Goal: Task Accomplishment & Management: Manage account settings

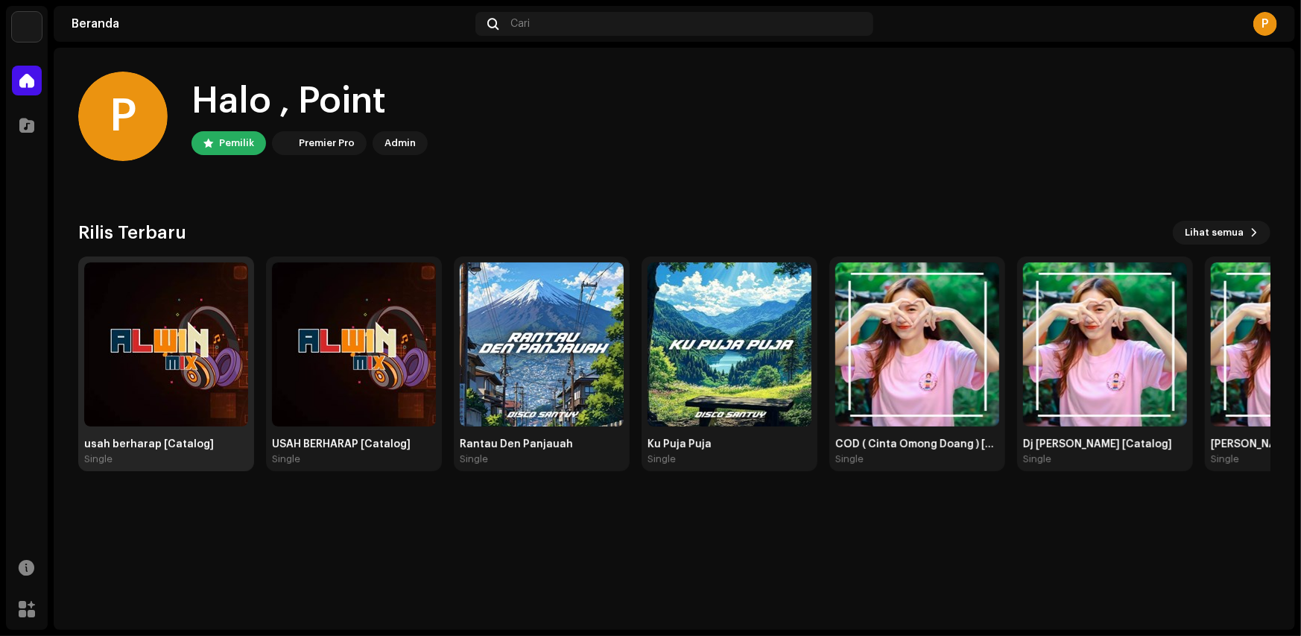
click at [155, 446] on div "usah berharap [Catalog]" at bounding box center [166, 444] width 164 height 12
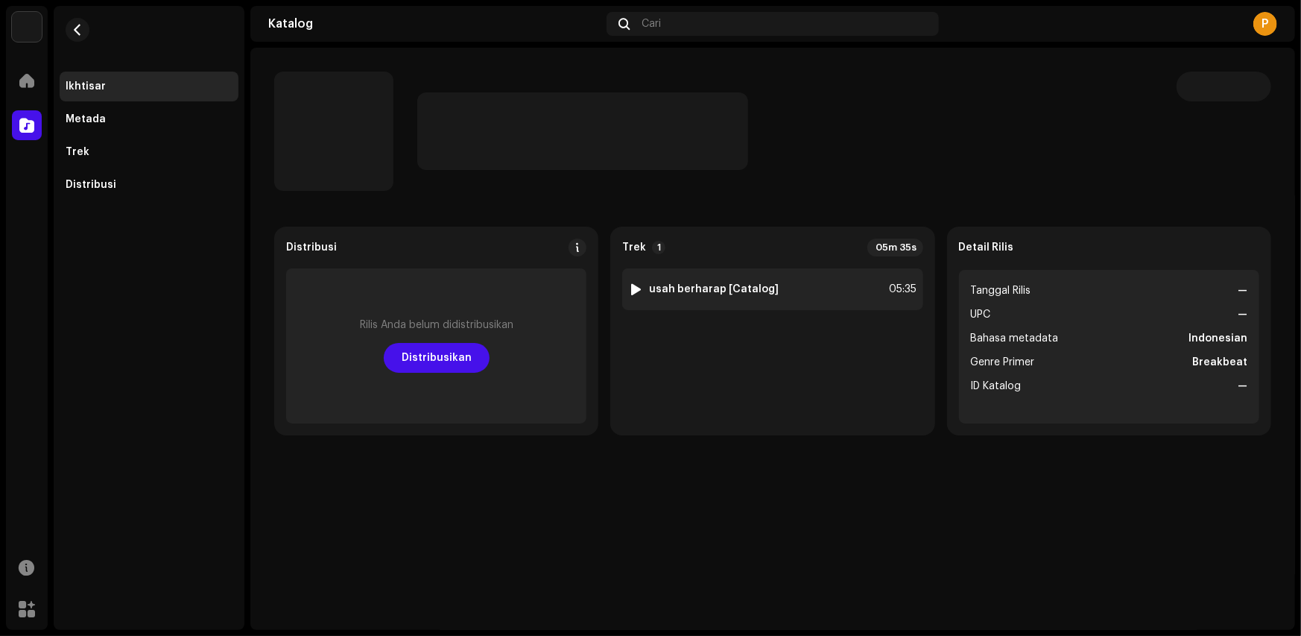
click at [631, 289] on div at bounding box center [635, 289] width 11 height 12
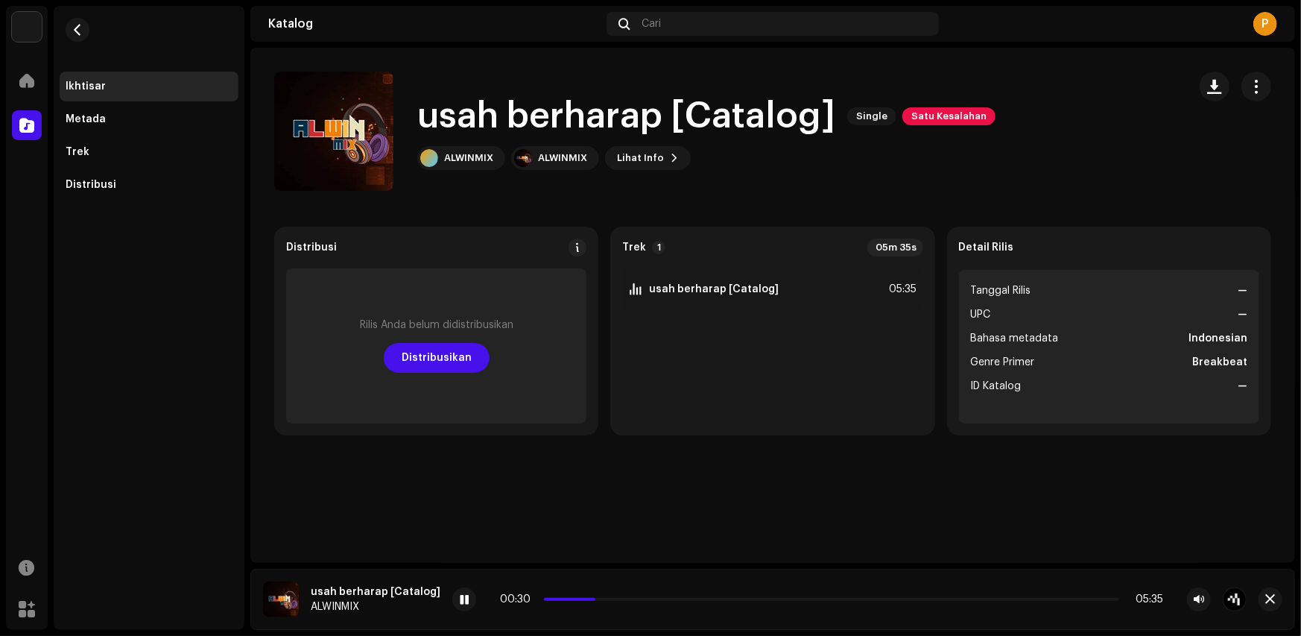
click at [930, 128] on div "usah berharap [Catalog] Single Satu Kesalahan" at bounding box center [706, 116] width 578 height 48
click at [929, 124] on span "Satu Kesalahan" at bounding box center [948, 116] width 93 height 18
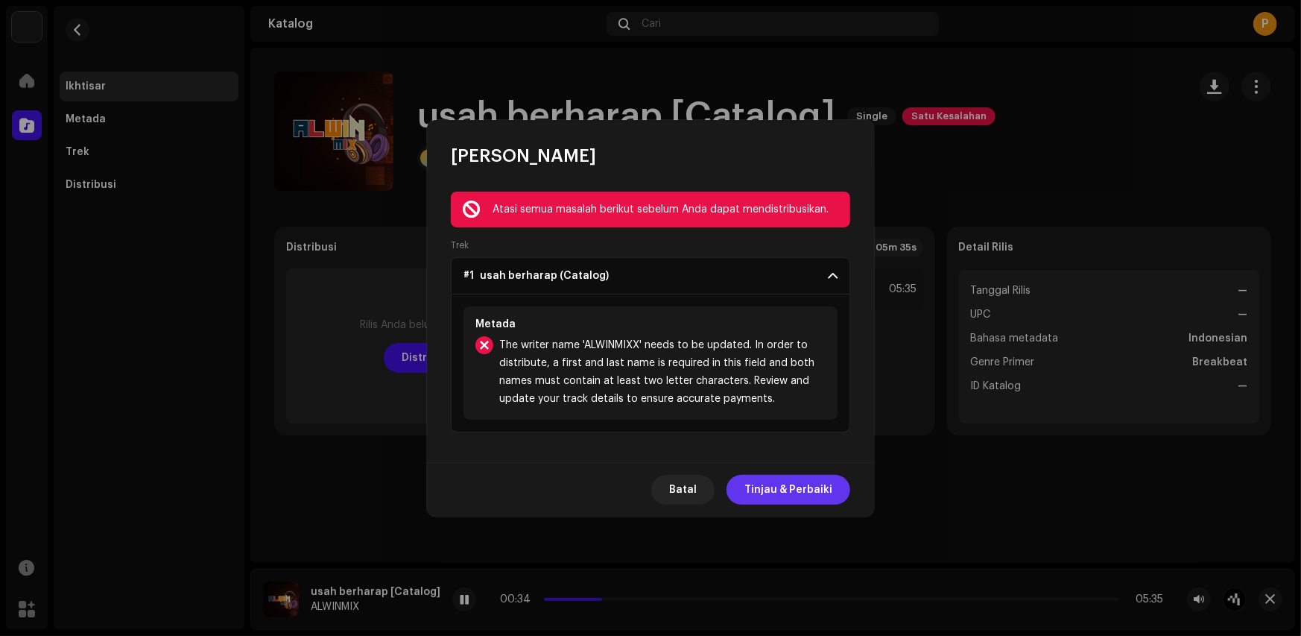
click at [790, 493] on span "Tinjau & Perbaiki" at bounding box center [788, 490] width 88 height 30
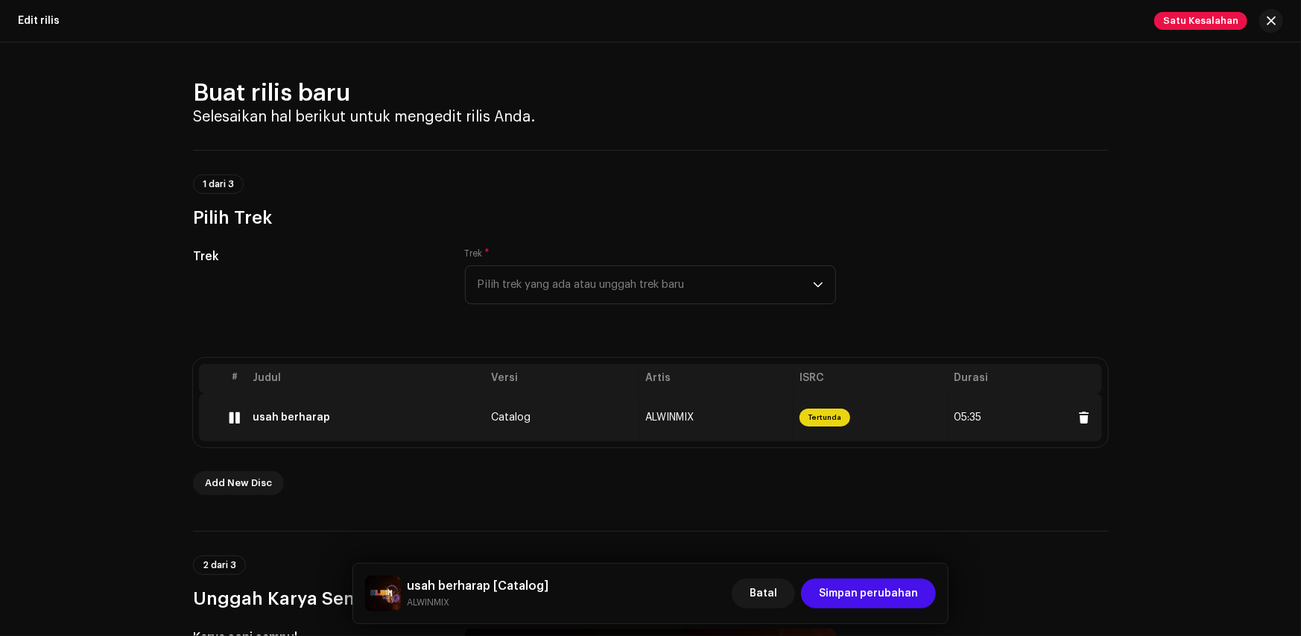
click at [607, 427] on td "Catalog" at bounding box center [562, 417] width 154 height 48
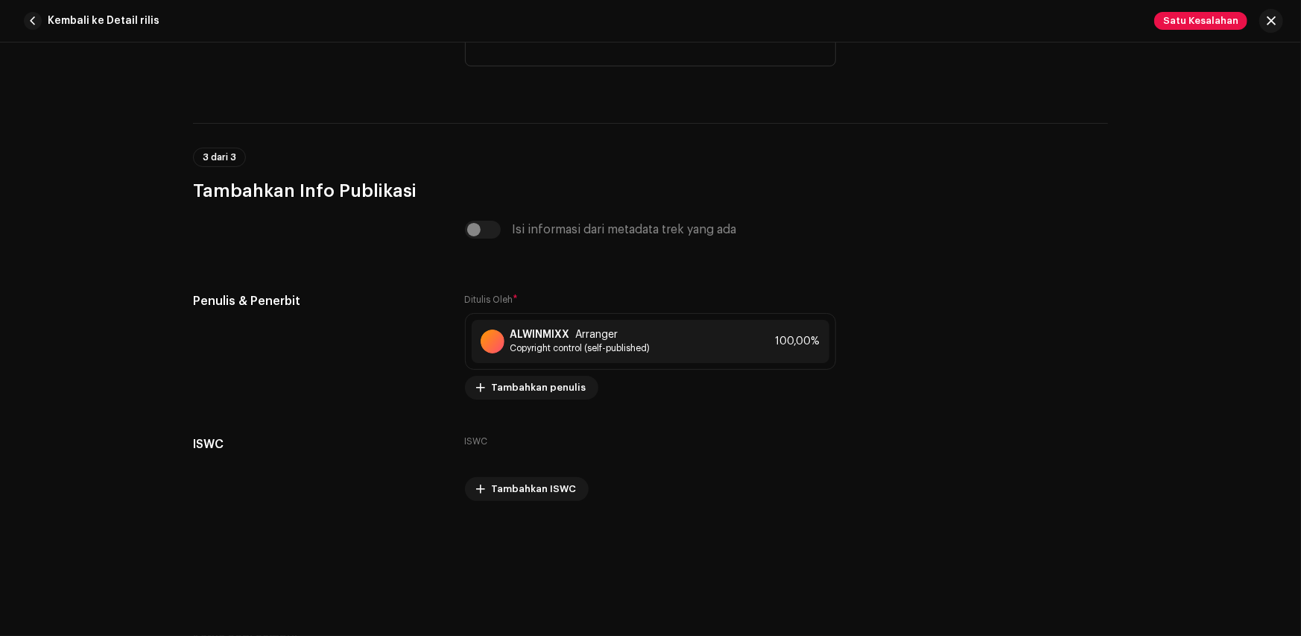
scroll to position [2955, 0]
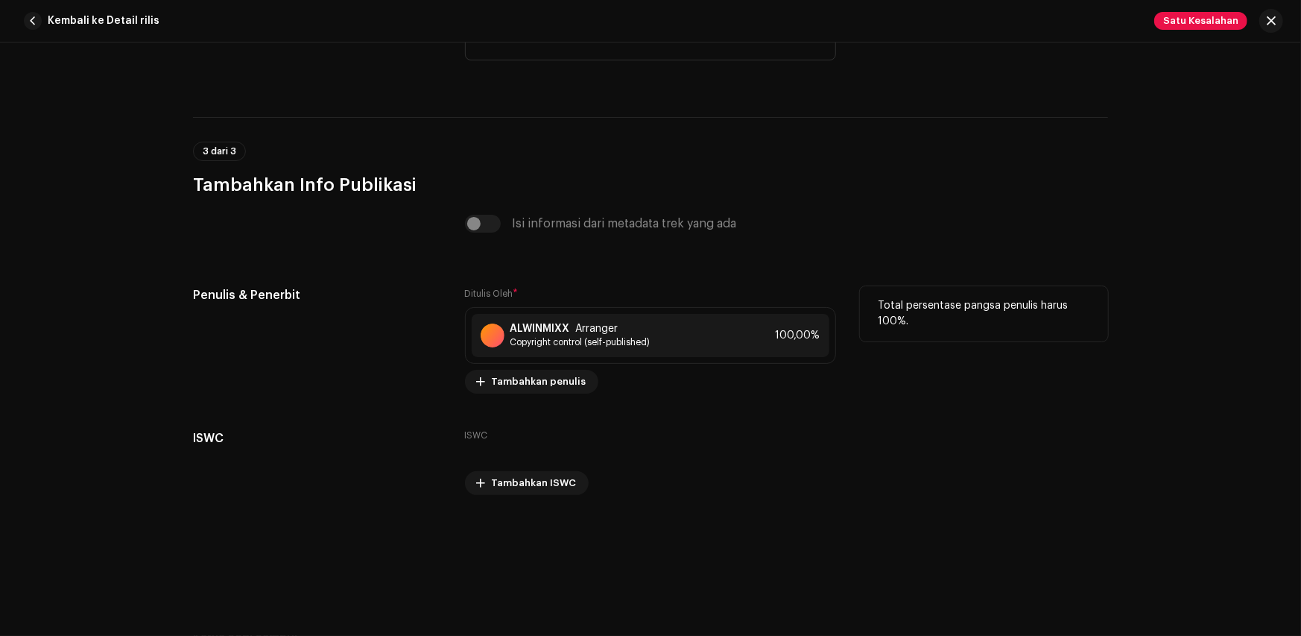
click at [609, 310] on div "ALWINMIXX Arranger Copyright control (self-published) 100,00%" at bounding box center [650, 335] width 371 height 57
click at [597, 323] on span "Arranger" at bounding box center [597, 329] width 42 height 12
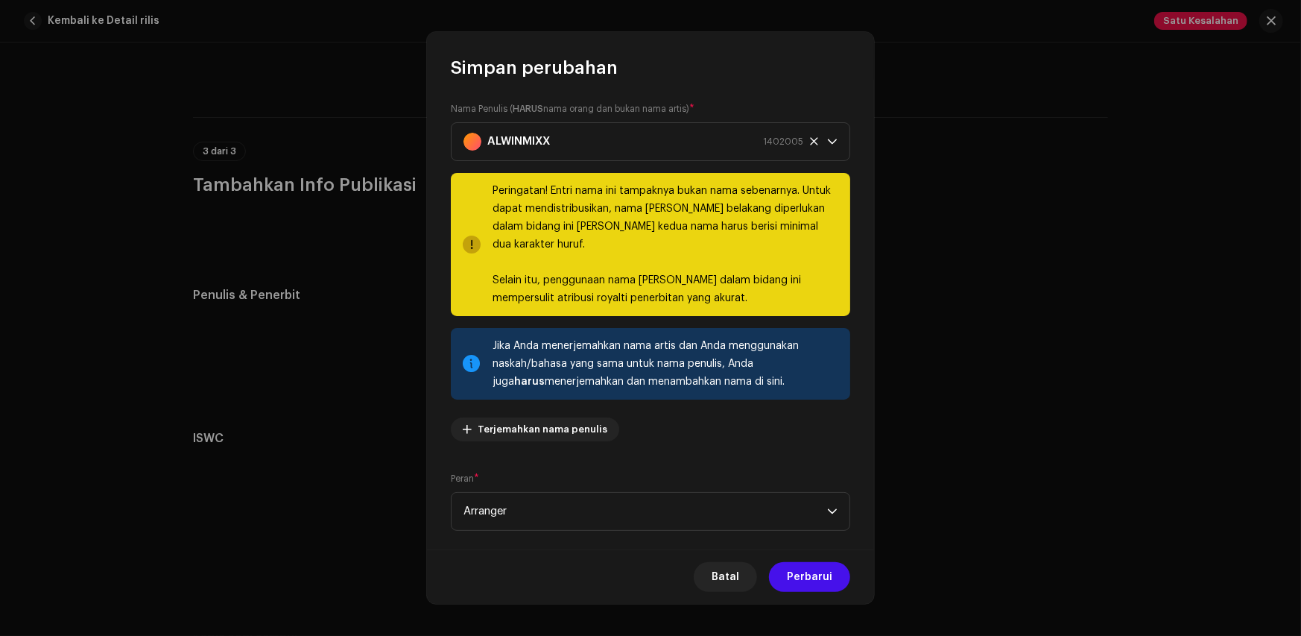
scroll to position [0, 0]
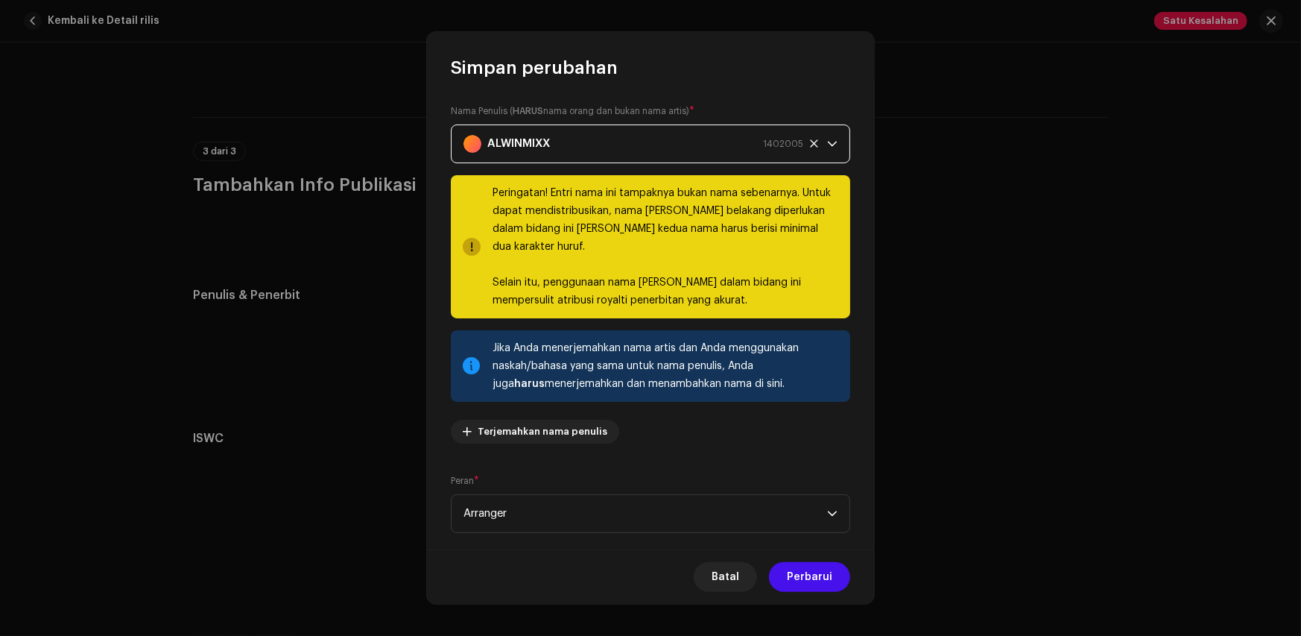
click at [538, 134] on strong "ALWINMIXX" at bounding box center [518, 143] width 63 height 37
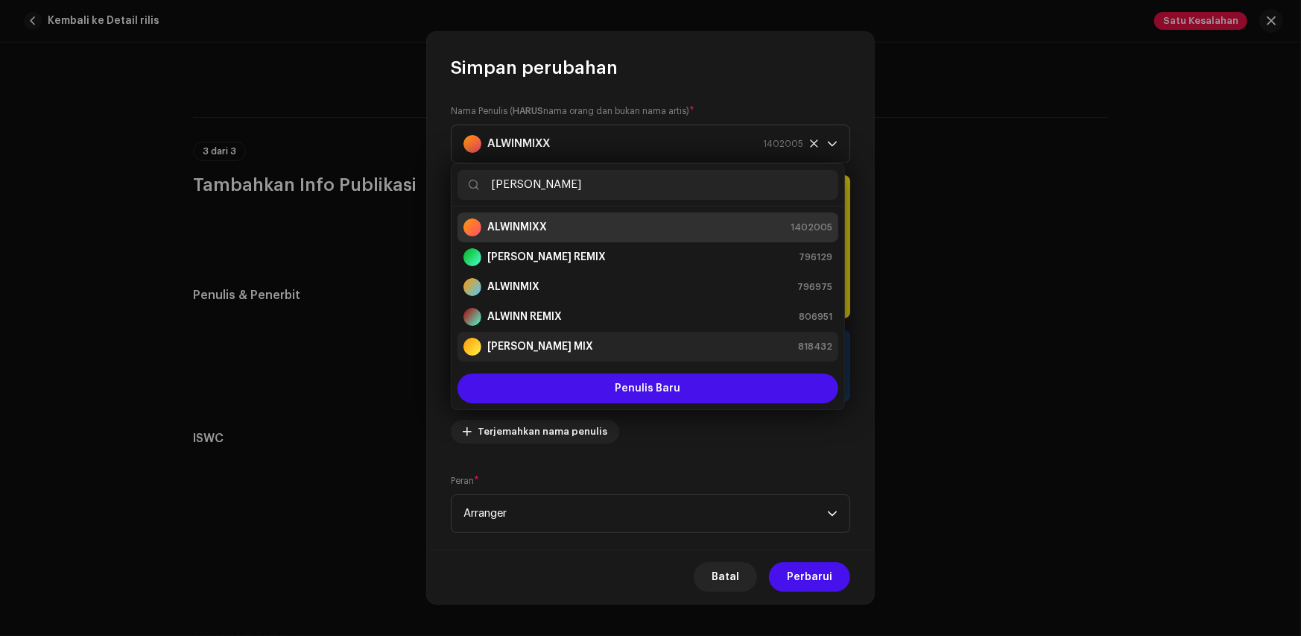
type input "[PERSON_NAME]"
click at [534, 340] on strong "[PERSON_NAME] MIX" at bounding box center [540, 346] width 106 height 15
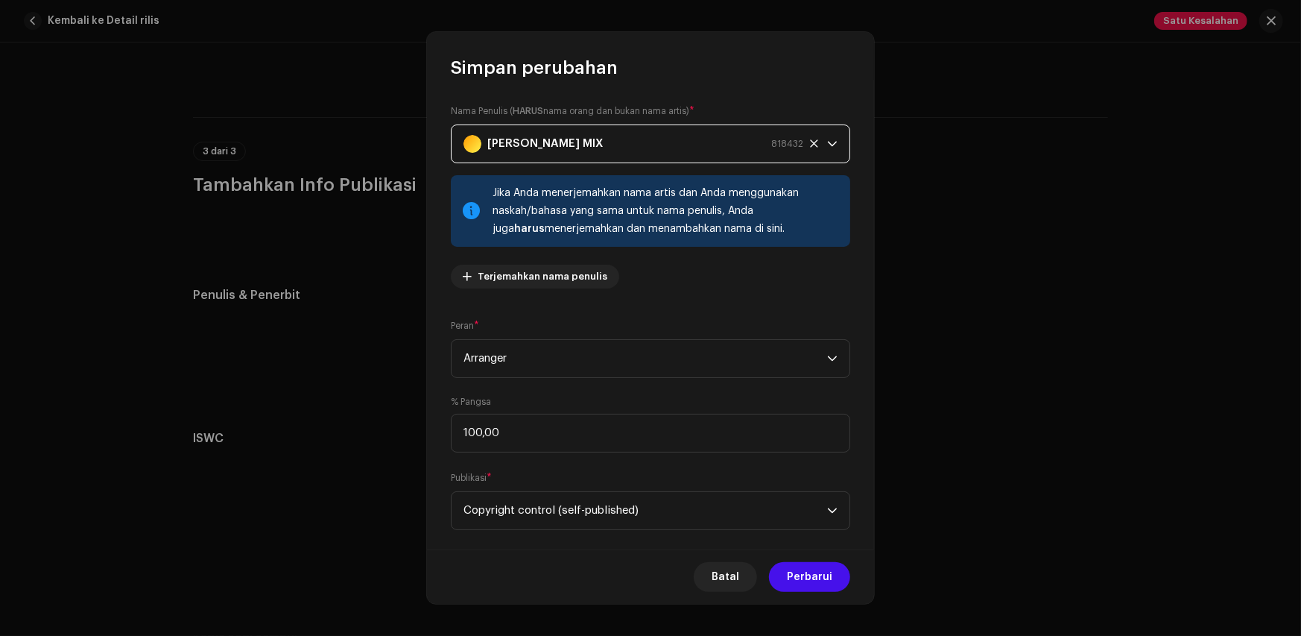
scroll to position [22, 0]
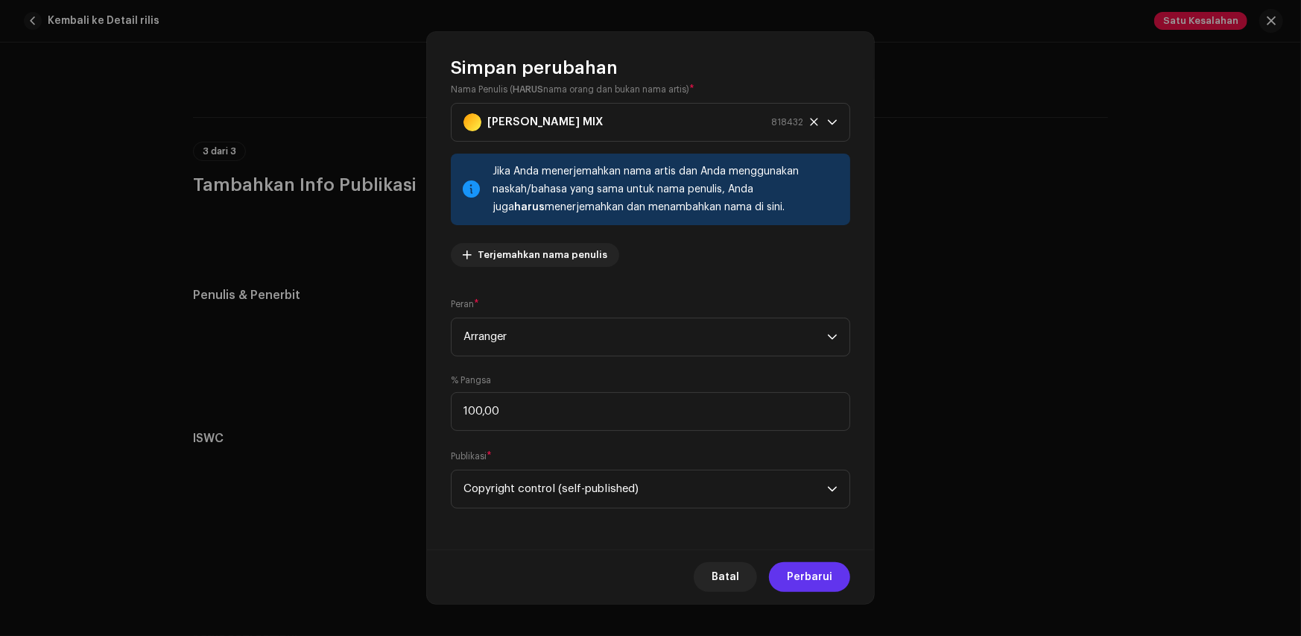
click at [815, 575] on span "Perbarui" at bounding box center [809, 577] width 45 height 30
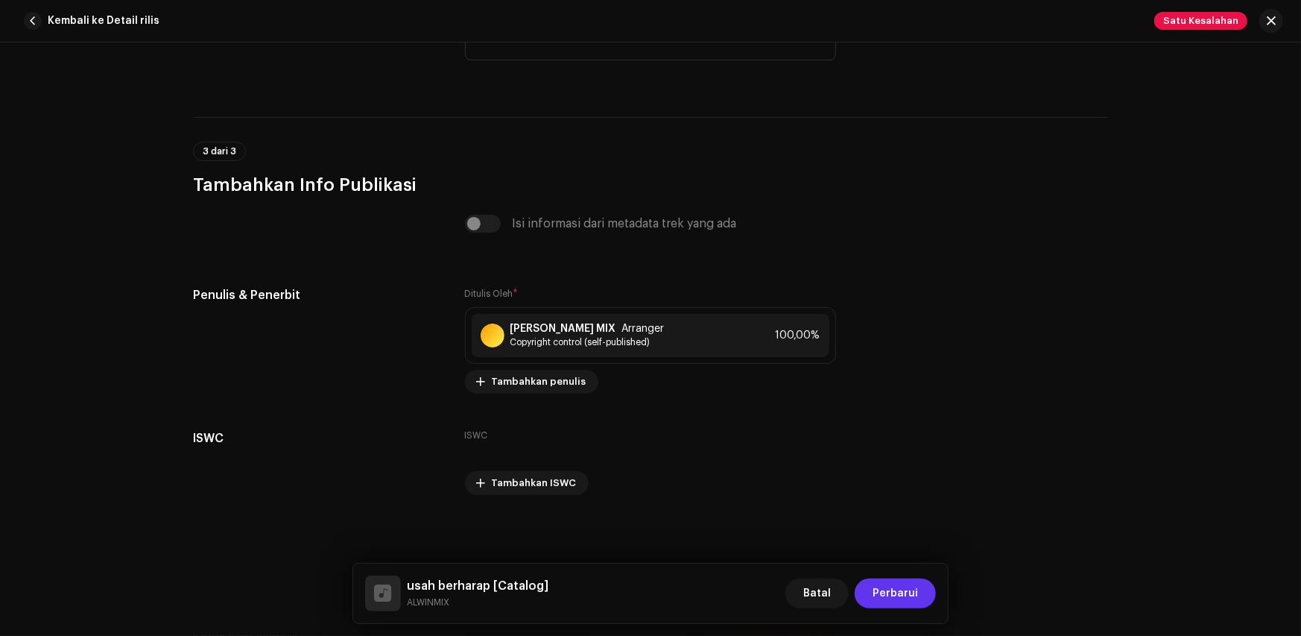
click at [917, 597] on span "Perbarui" at bounding box center [895, 593] width 45 height 30
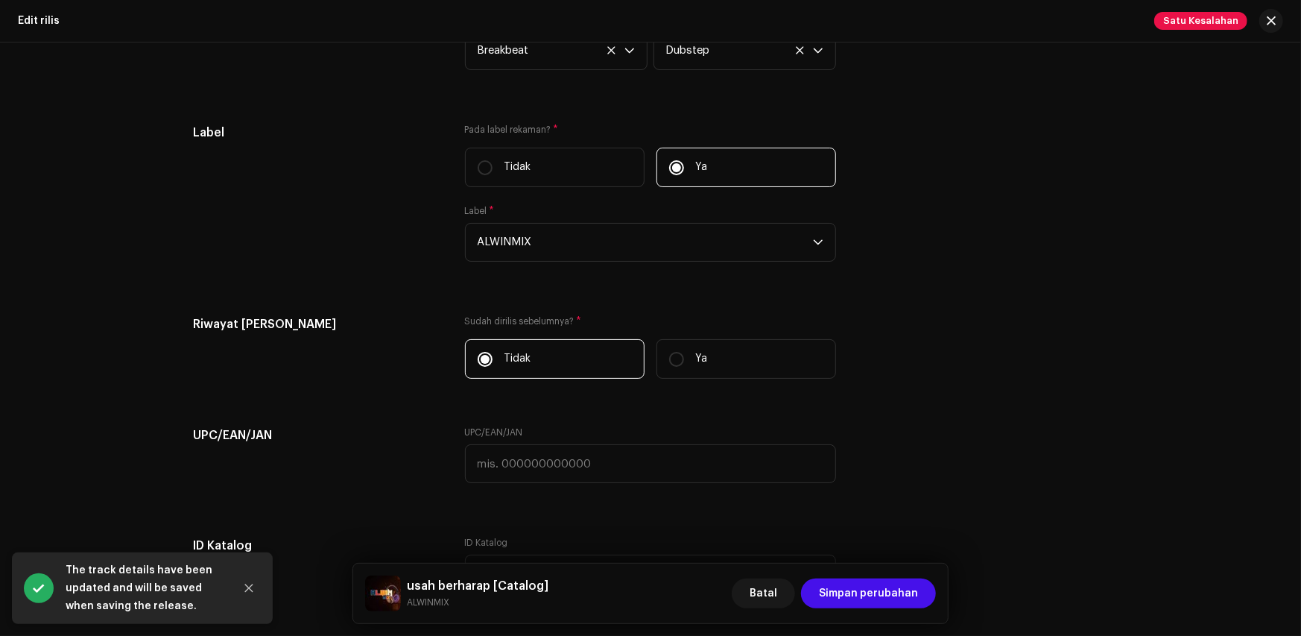
scroll to position [2161, 0]
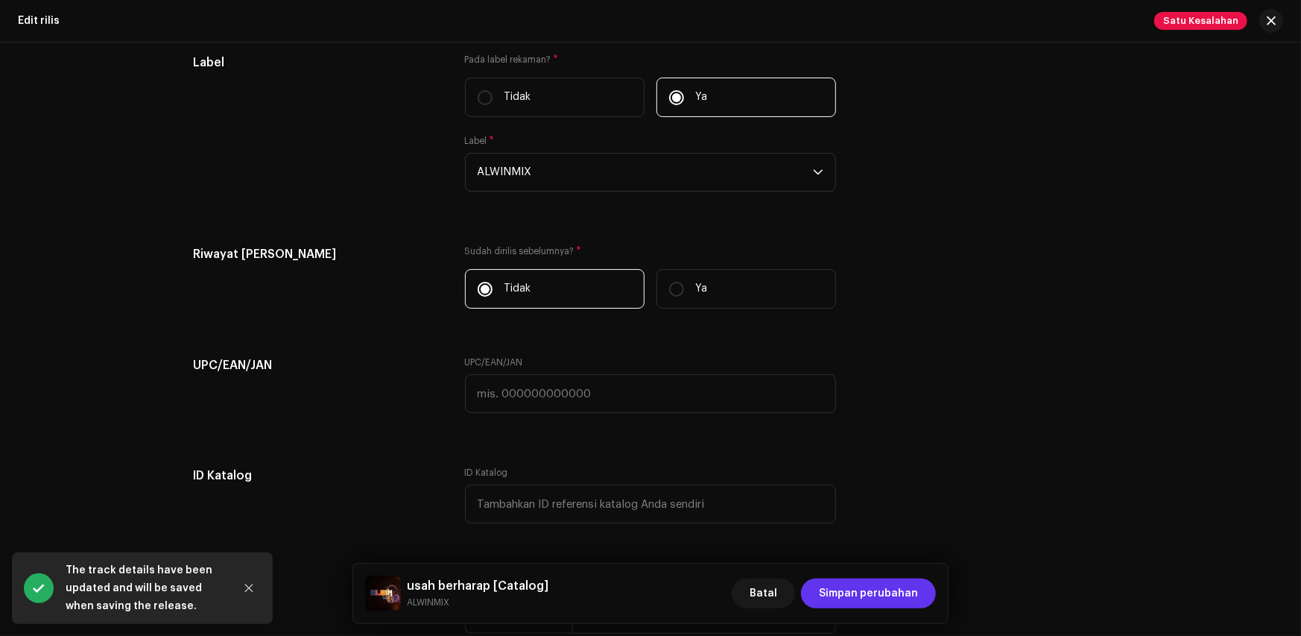
click at [840, 579] on span "Simpan perubahan" at bounding box center [868, 593] width 99 height 30
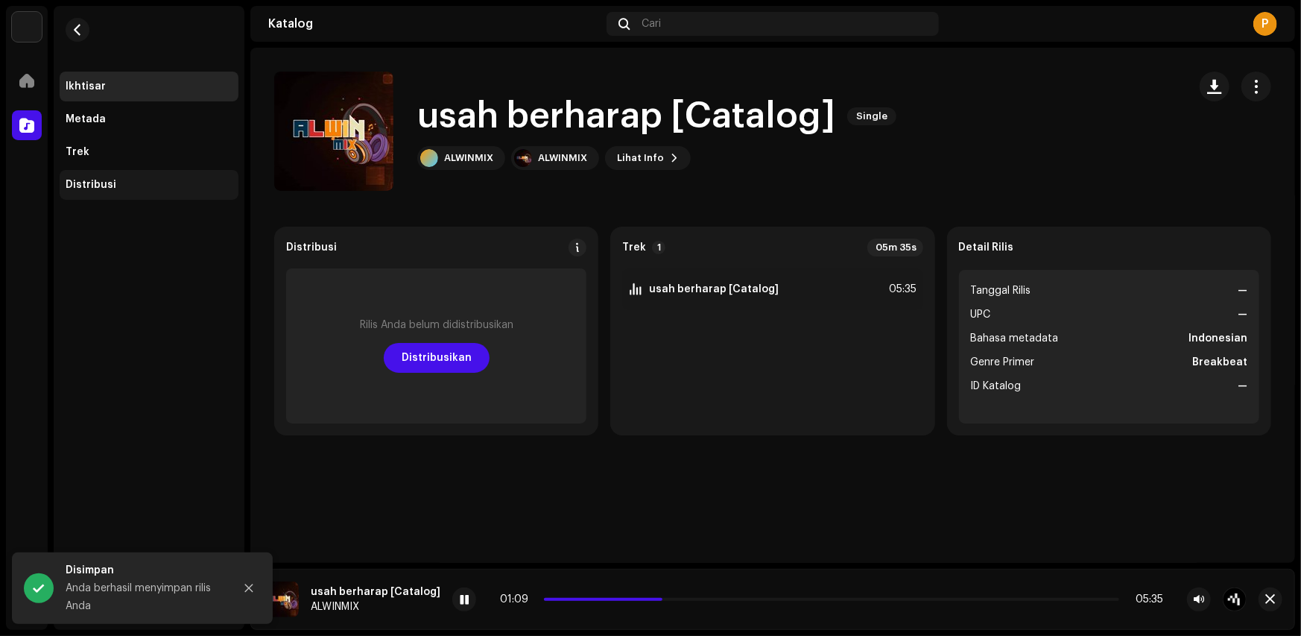
click at [138, 169] on div "Ikhtisar Metada Trek Distribusi" at bounding box center [149, 136] width 179 height 128
click at [133, 180] on div "Distribusi" at bounding box center [149, 185] width 167 height 12
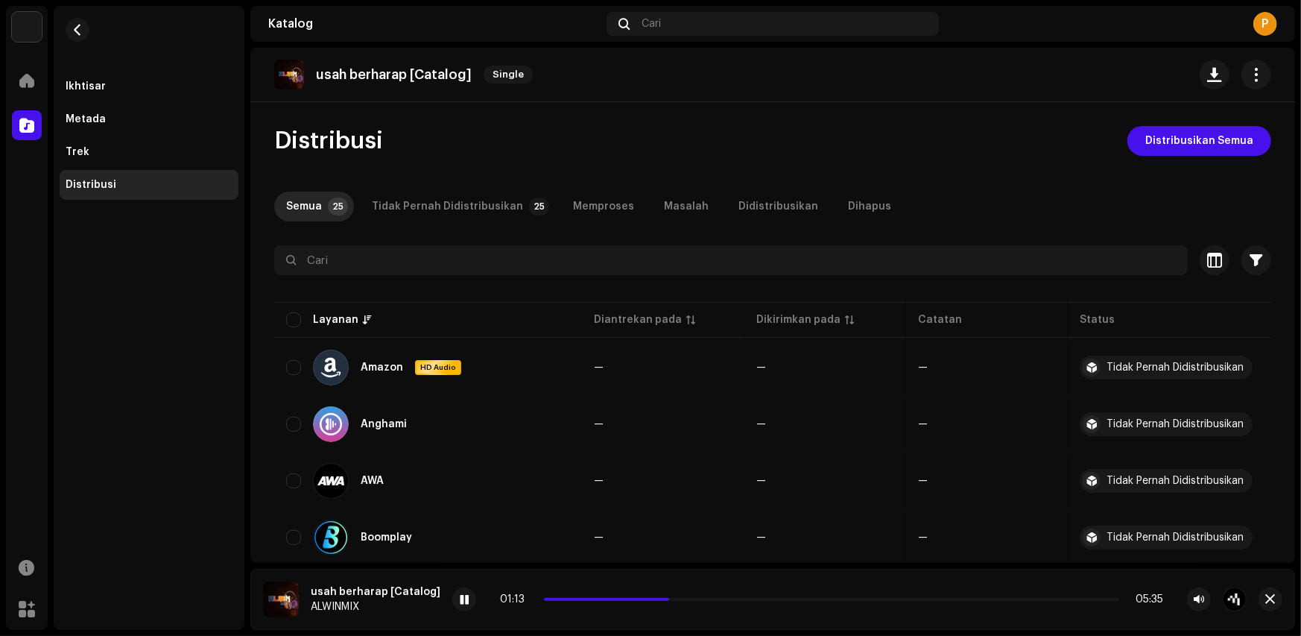
click at [60, 29] on re-m-nav-back at bounding box center [78, 39] width 36 height 66
click at [77, 31] on span "button" at bounding box center [77, 30] width 11 height 12
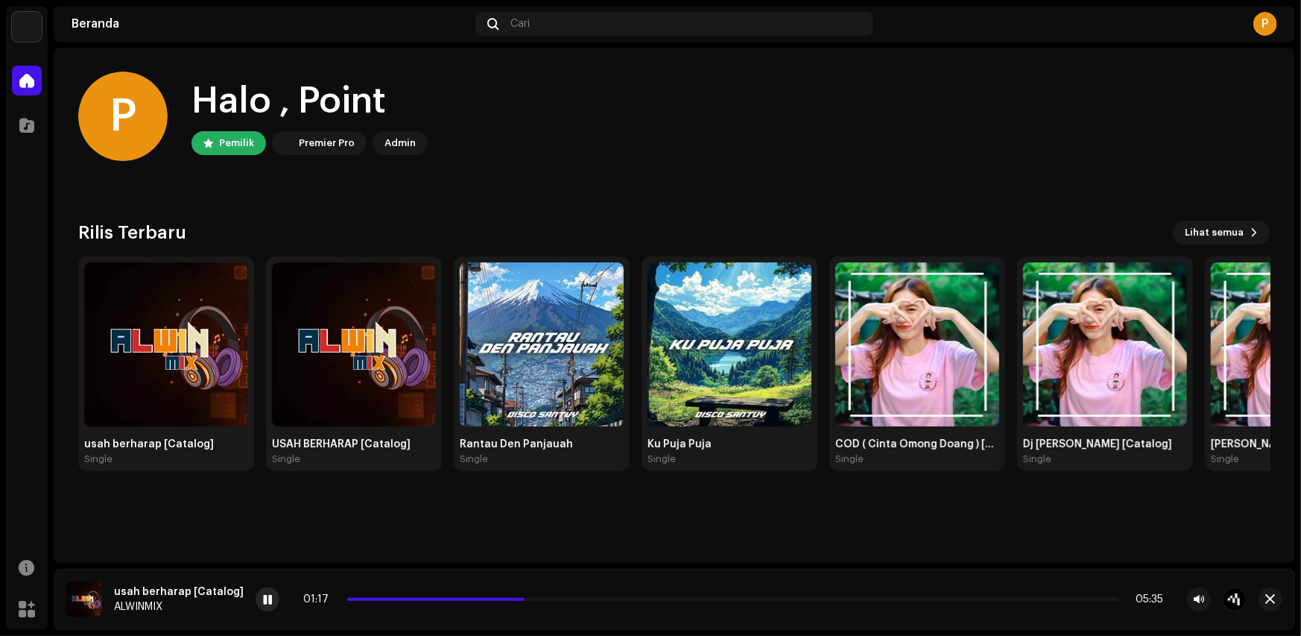
click at [256, 595] on div at bounding box center [268, 599] width 24 height 24
click at [42, 121] on div "Katalog" at bounding box center [27, 125] width 42 height 42
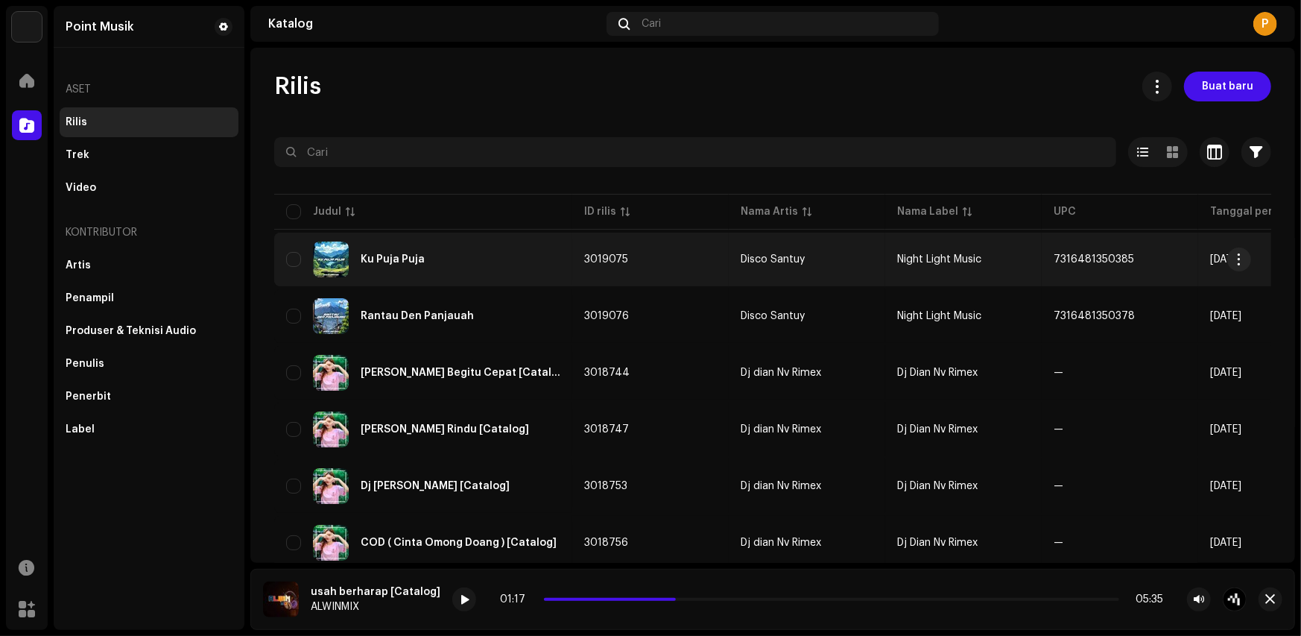
click at [387, 265] on div "Ku Puja Puja" at bounding box center [423, 259] width 274 height 36
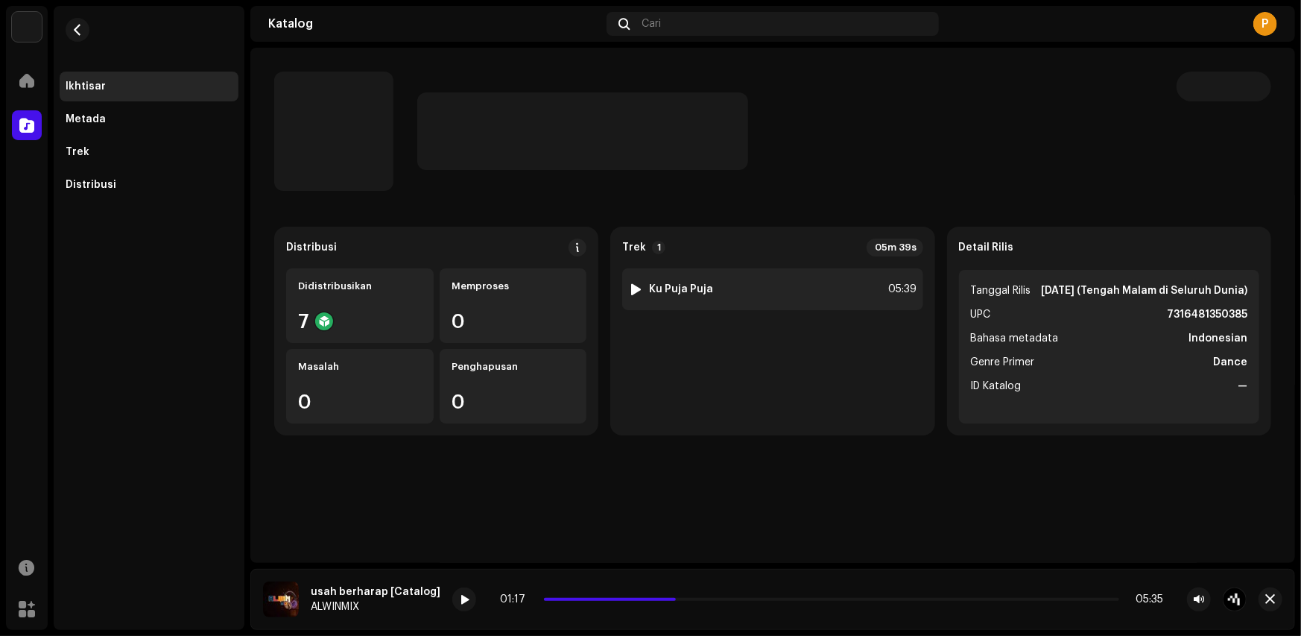
click at [646, 288] on div "1 Ku Puja Puja" at bounding box center [670, 289] width 85 height 15
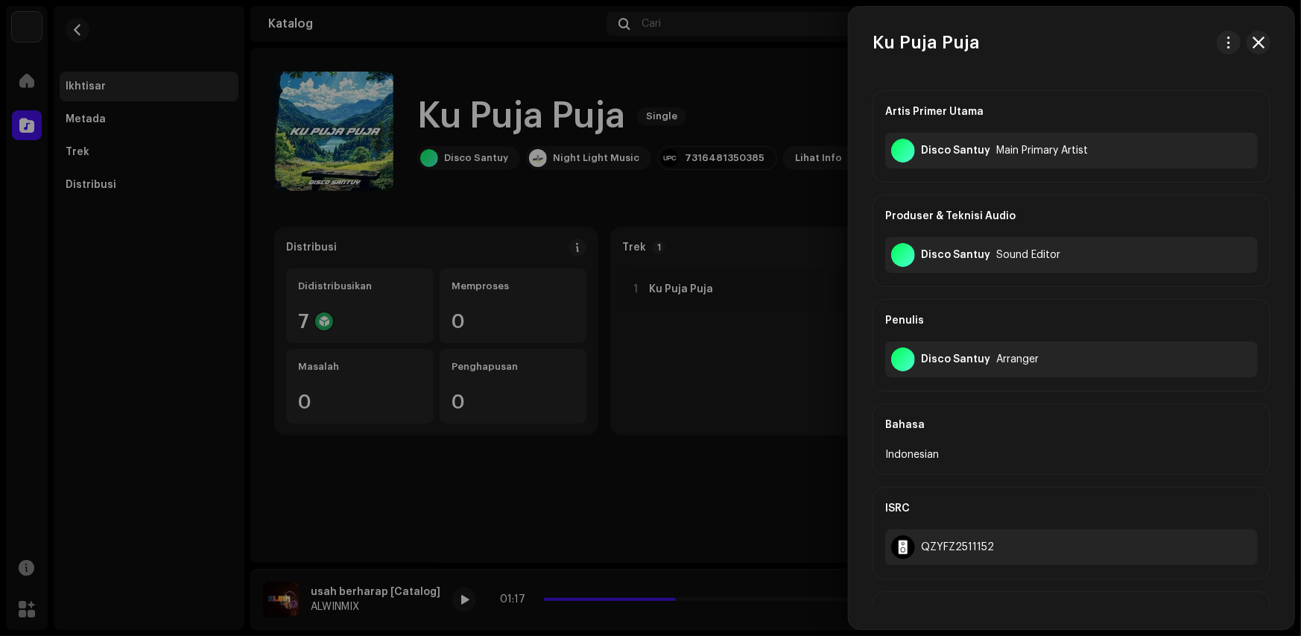
click at [632, 294] on div at bounding box center [650, 318] width 1301 height 636
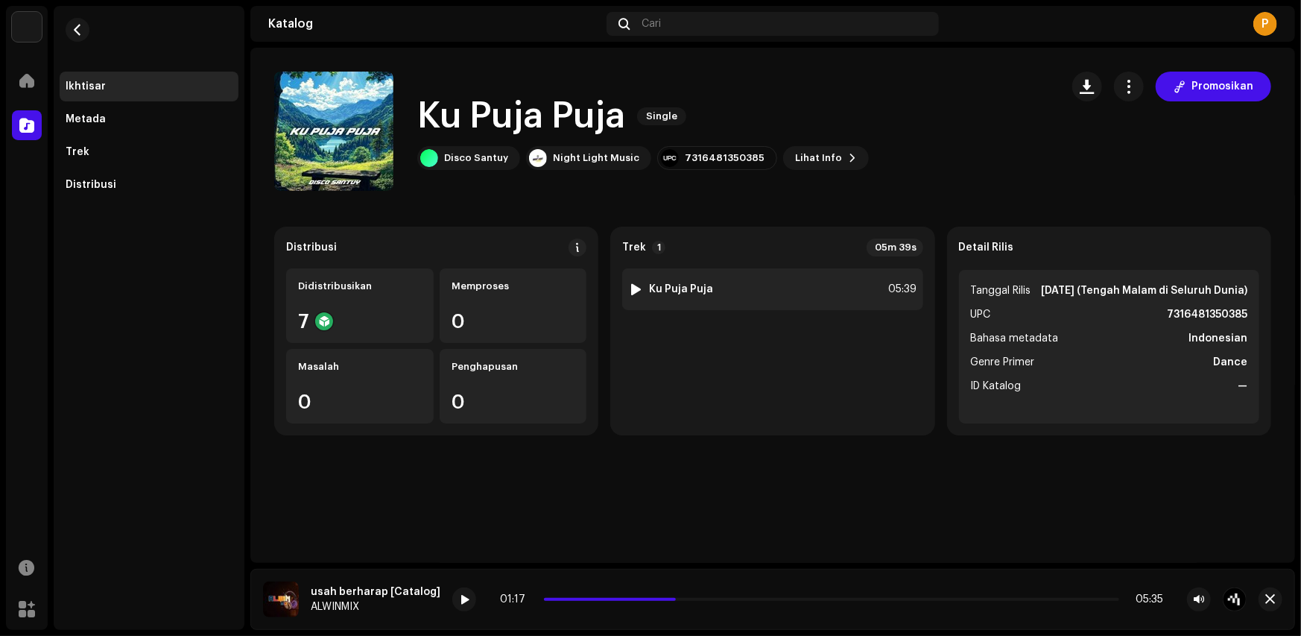
click at [633, 294] on div at bounding box center [635, 289] width 11 height 12
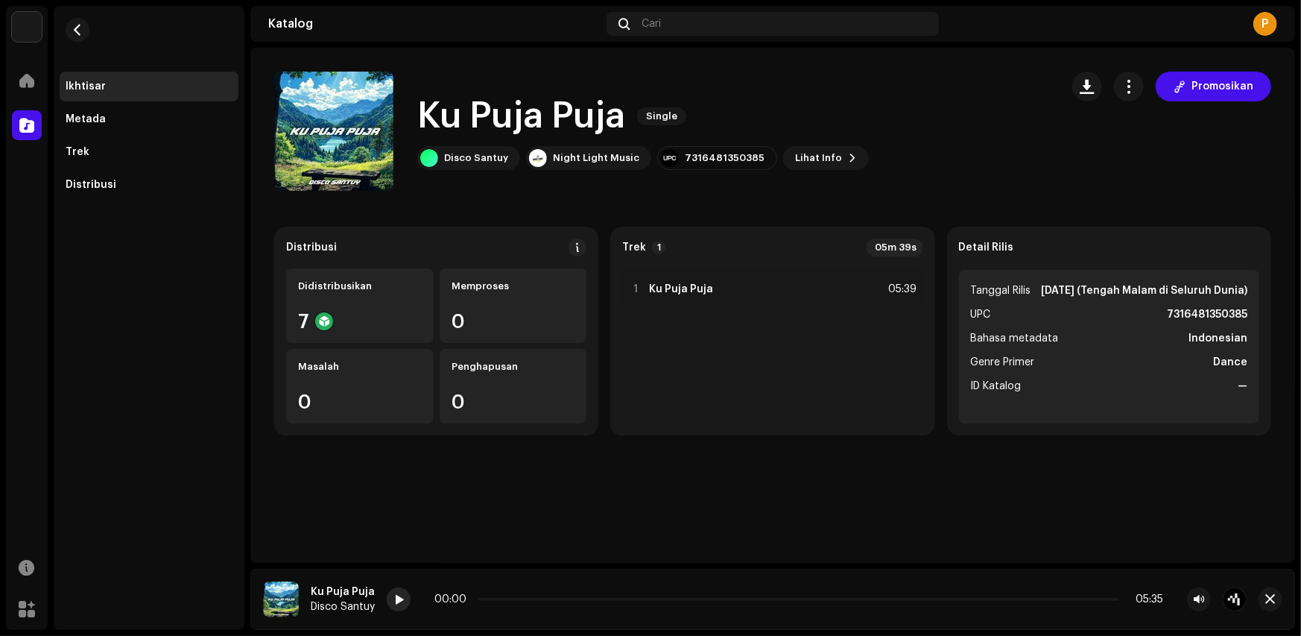
click at [388, 601] on div at bounding box center [399, 599] width 24 height 24
click at [395, 604] on span at bounding box center [398, 600] width 9 height 12
click at [83, 31] on button "button" at bounding box center [78, 30] width 24 height 24
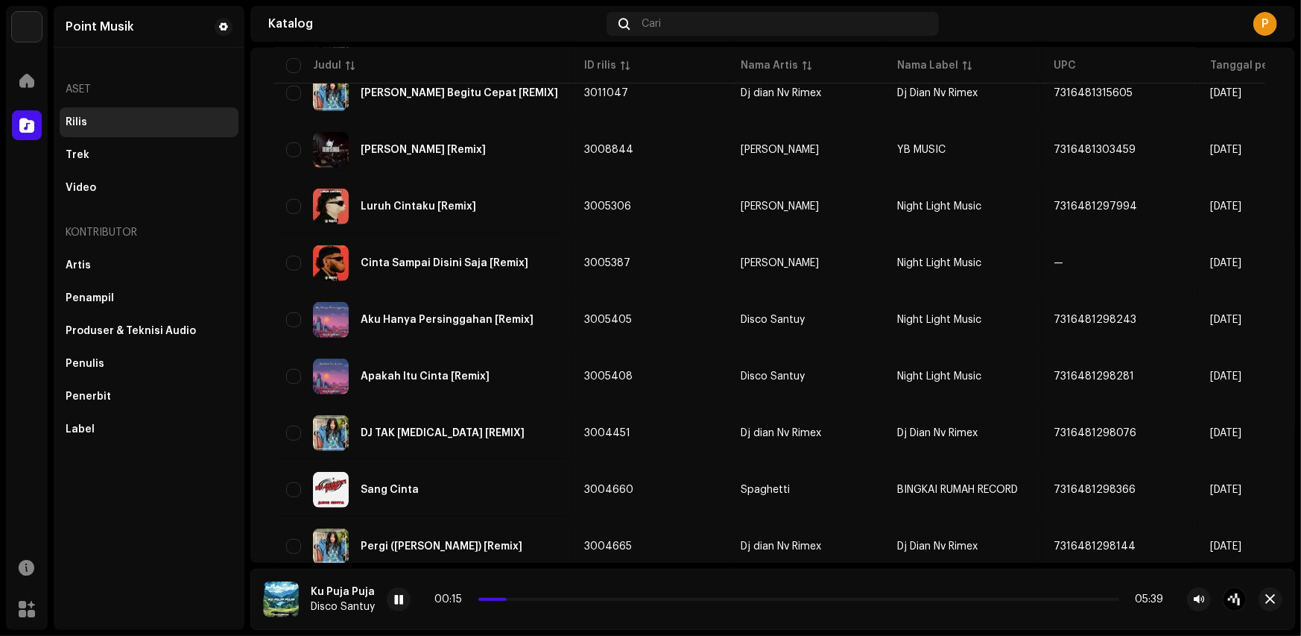
scroll to position [596, 0]
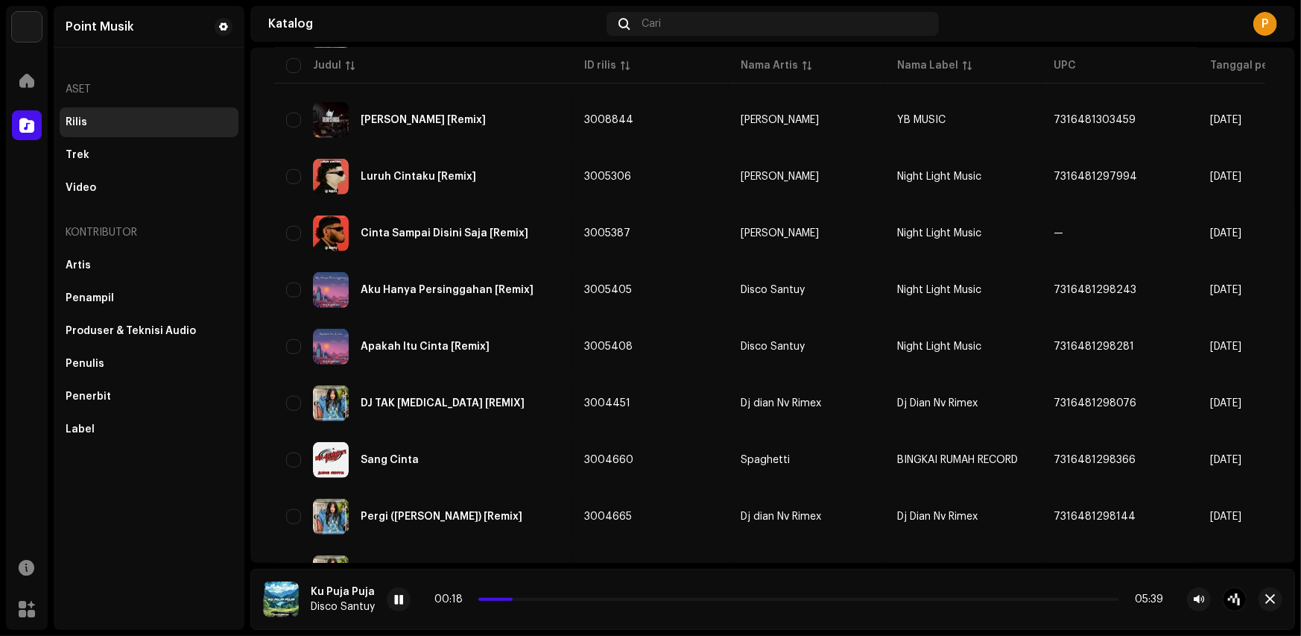
click at [25, 141] on div "Katalog" at bounding box center [27, 125] width 42 height 42
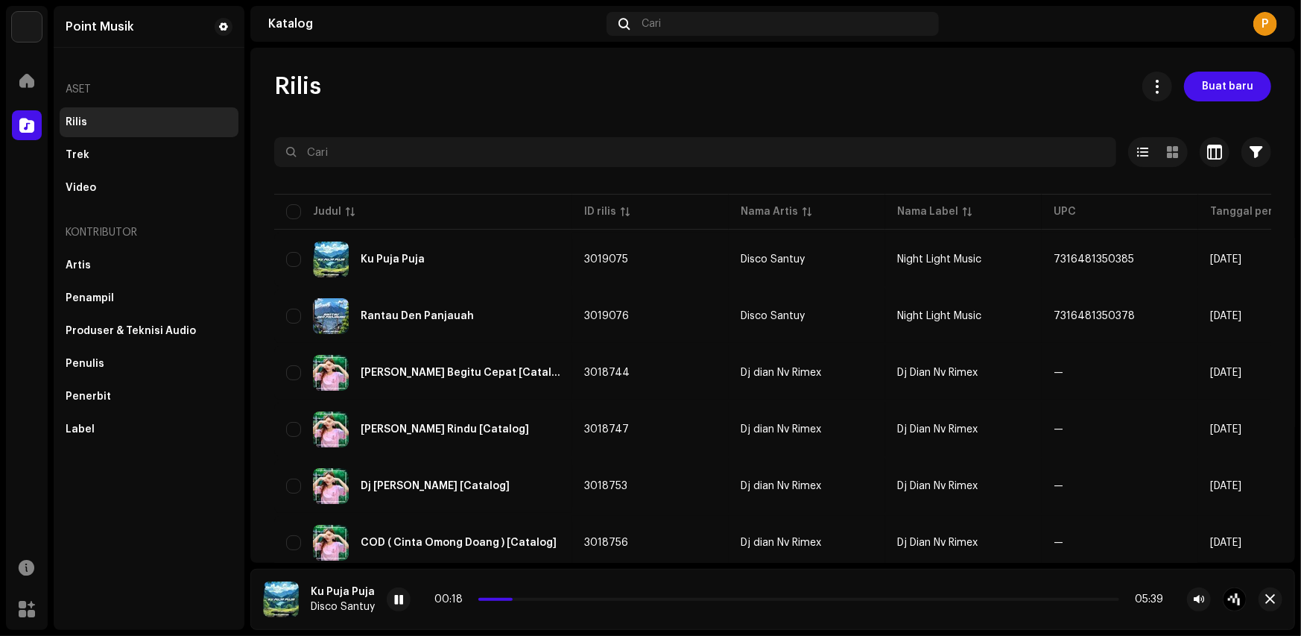
click at [24, 105] on div "Katalog" at bounding box center [27, 125] width 42 height 42
click at [25, 90] on div at bounding box center [27, 81] width 30 height 30
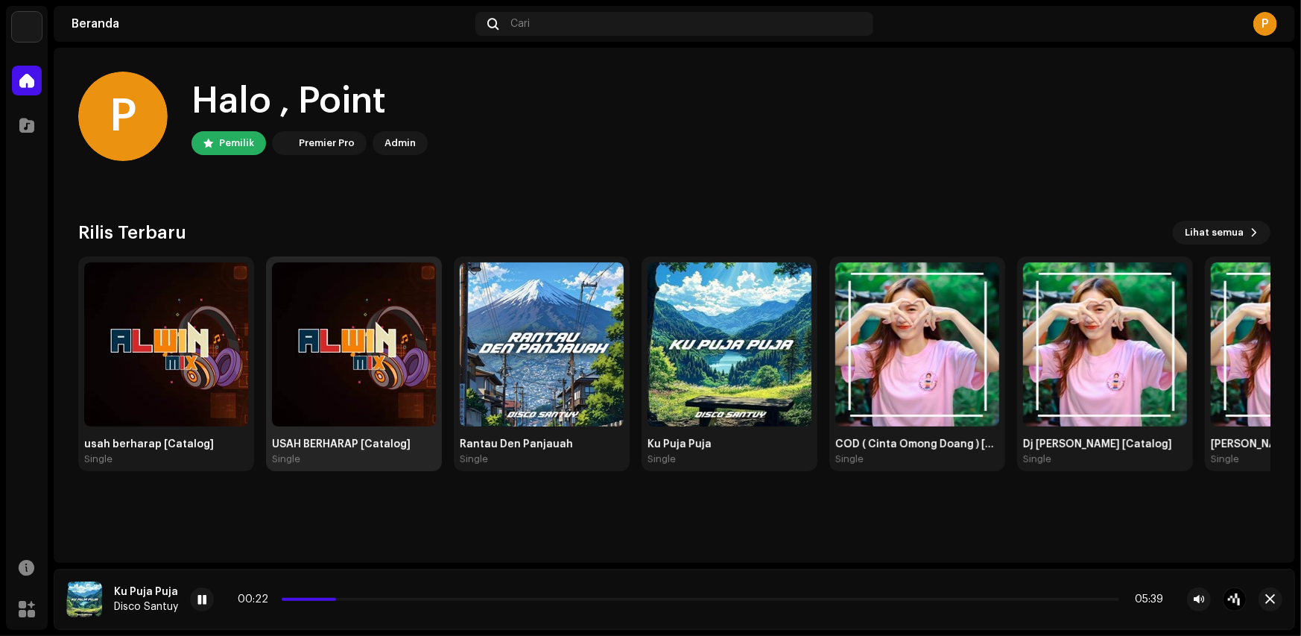
click at [292, 450] on div "USAH BERHARAP [Catalog] Single" at bounding box center [354, 451] width 164 height 27
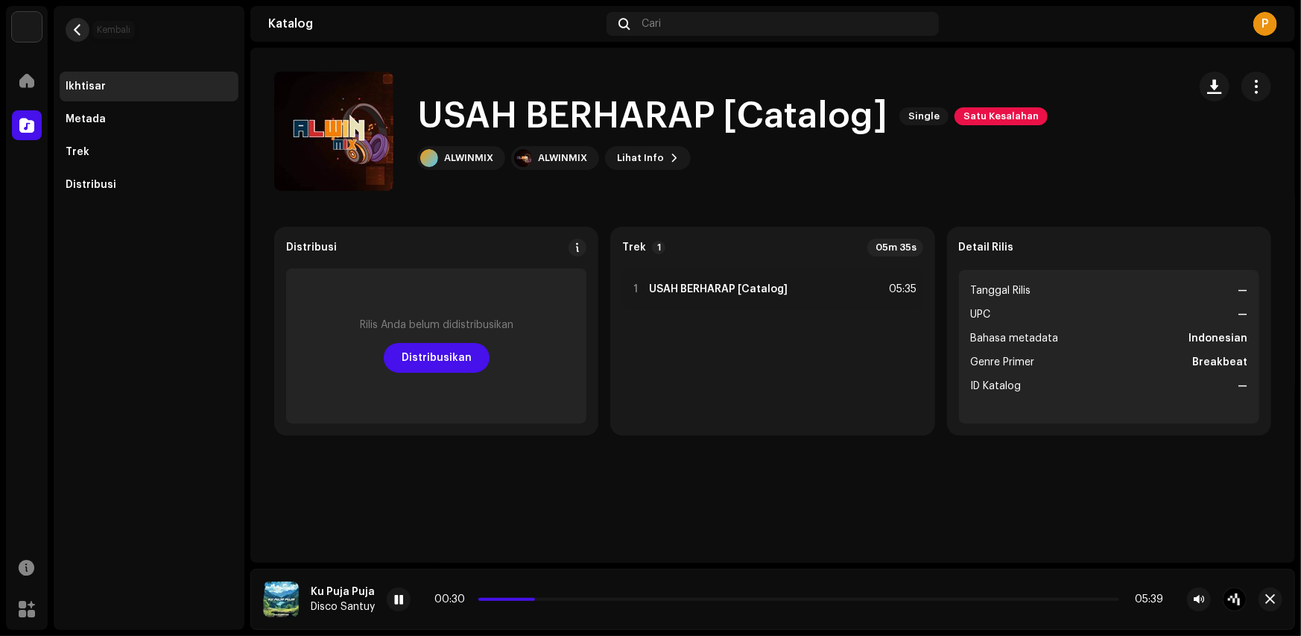
click at [72, 37] on button "button" at bounding box center [78, 30] width 24 height 24
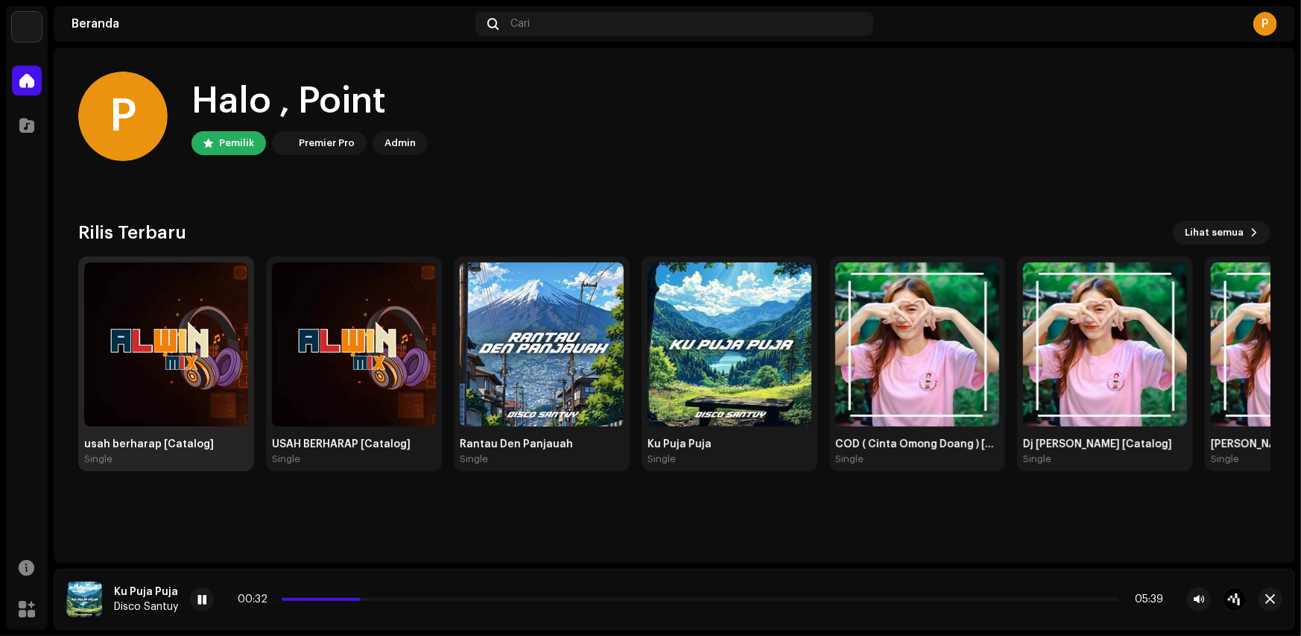
click at [178, 449] on div "usah berharap [Catalog]" at bounding box center [166, 444] width 164 height 12
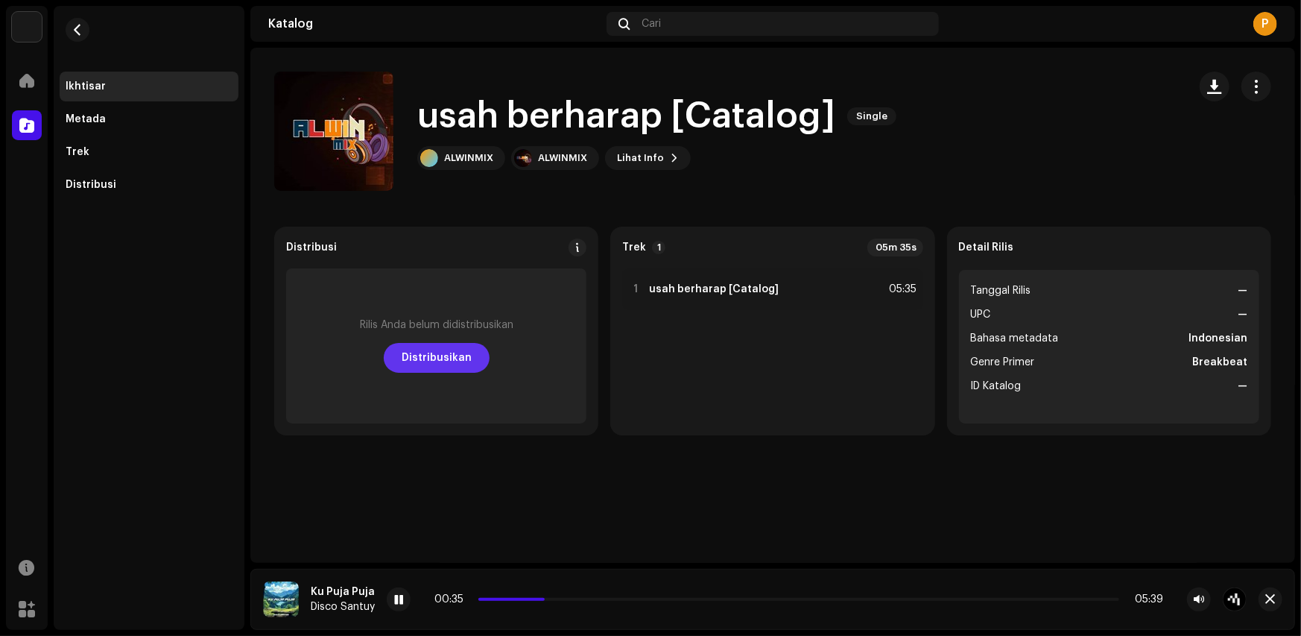
click at [414, 367] on span "Distribusikan" at bounding box center [437, 358] width 70 height 30
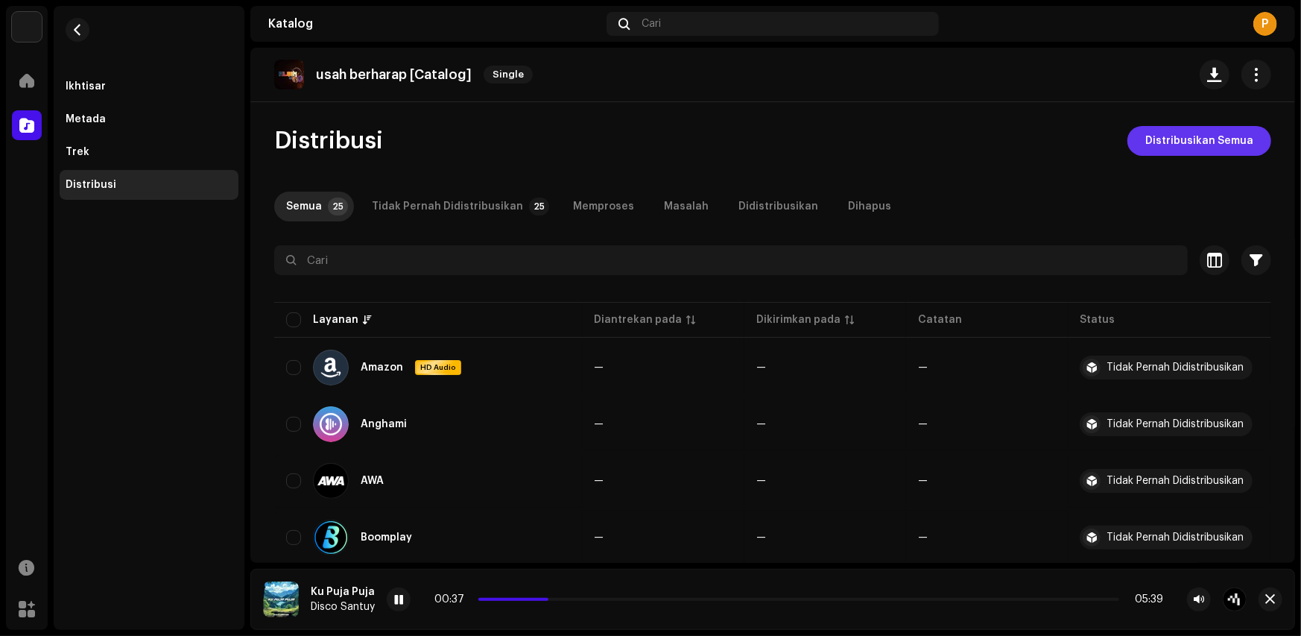
click at [1201, 144] on span "Distribusikan Semua" at bounding box center [1199, 141] width 108 height 30
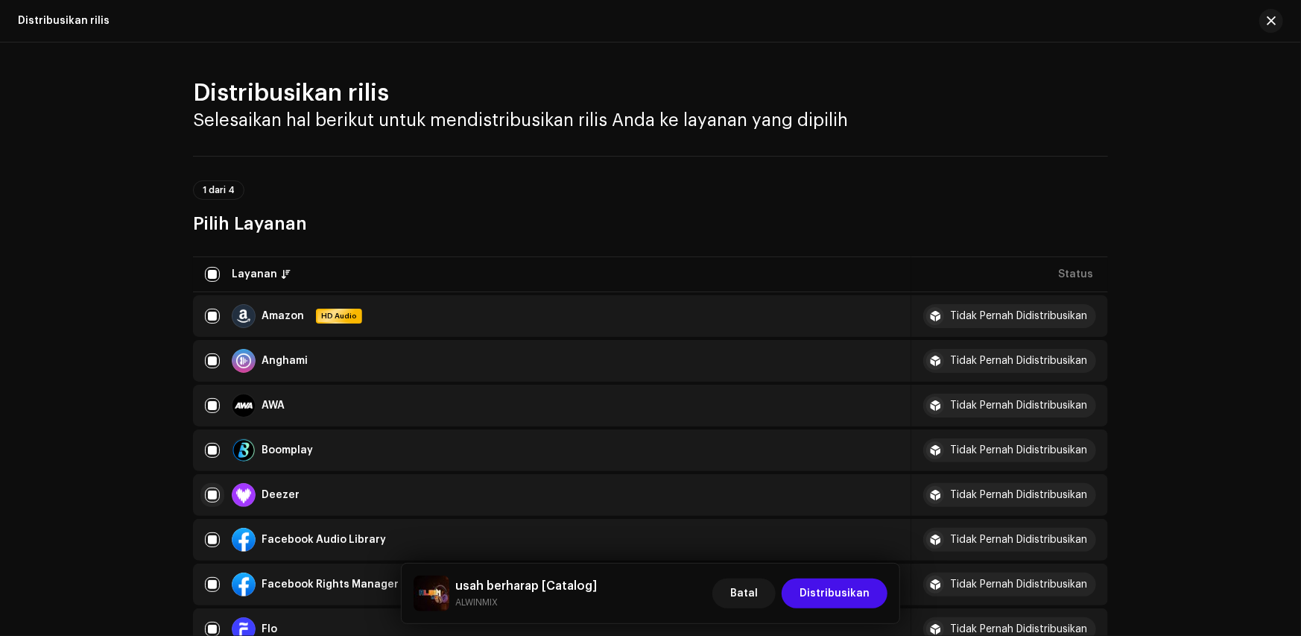
click at [211, 493] on input "checkbox" at bounding box center [212, 494] width 15 height 15
checkbox input "false"
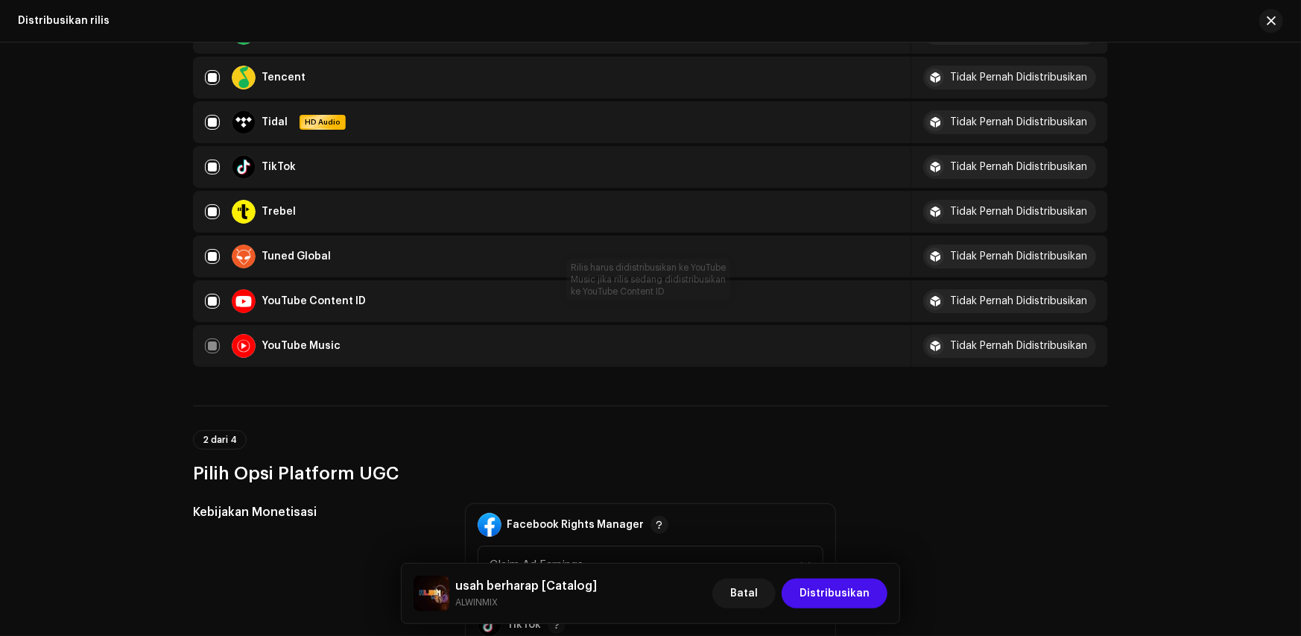
scroll to position [1416, 0]
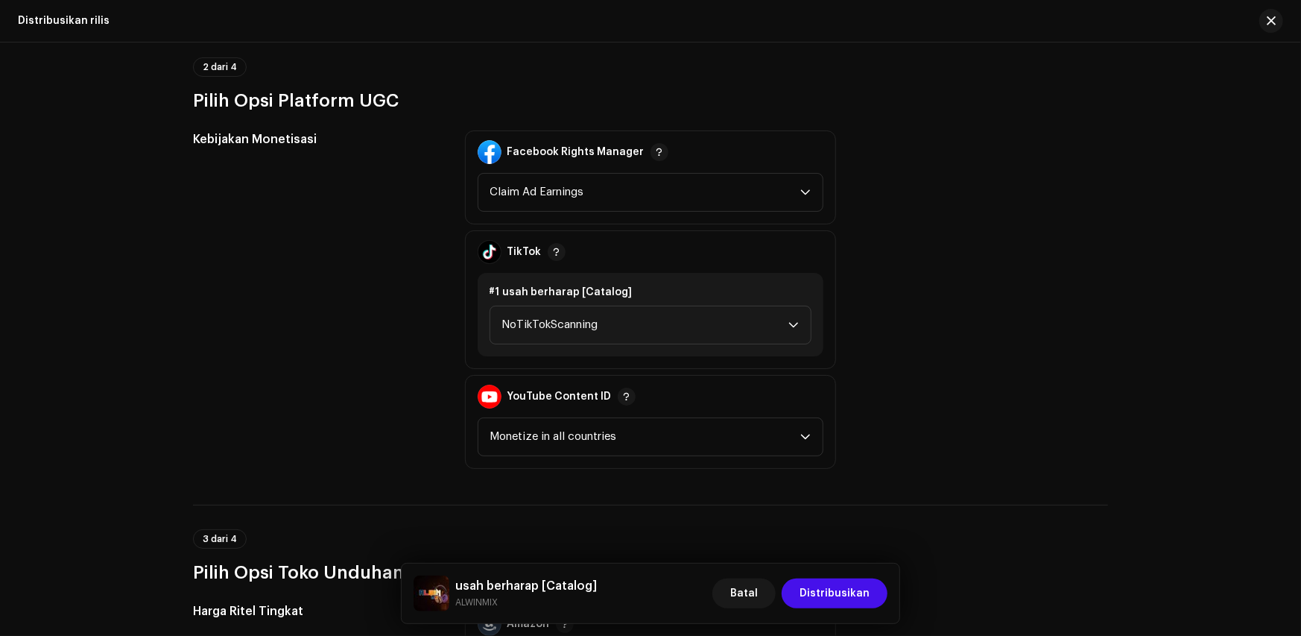
click at [559, 291] on div "#1 usah berharap [Catalog] NoTikTokScanning" at bounding box center [651, 314] width 346 height 83
click at [554, 306] on span "NoTikTokScanning" at bounding box center [645, 324] width 286 height 37
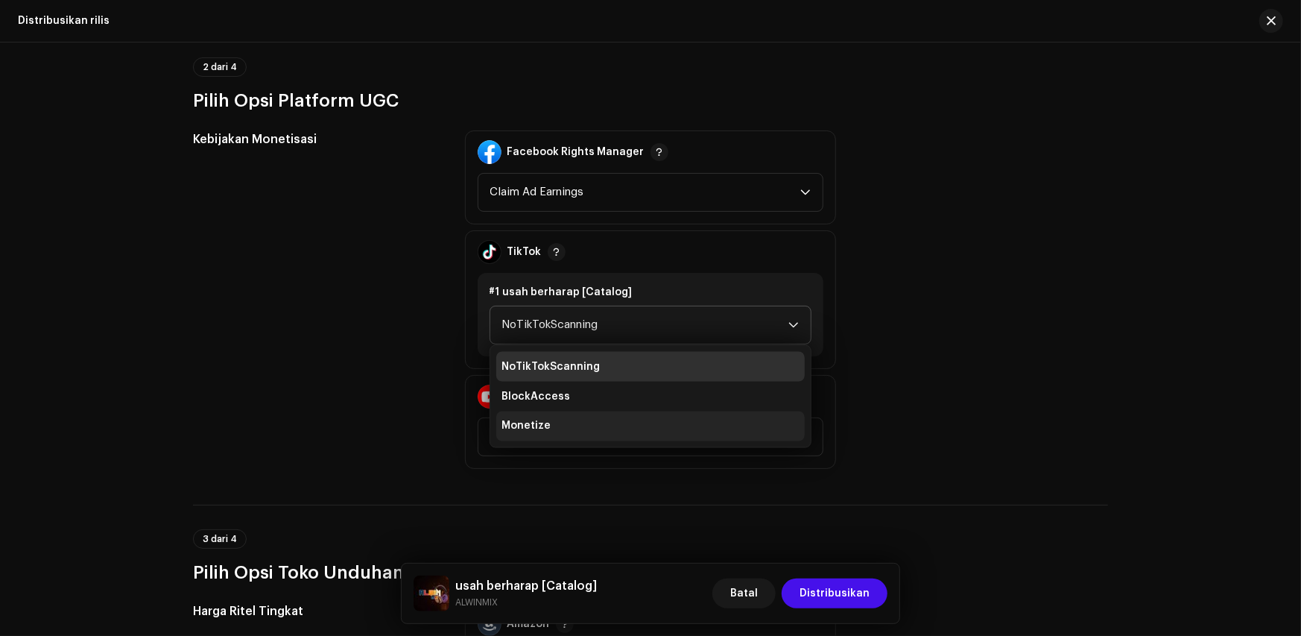
click at [547, 411] on li "Monetize" at bounding box center [650, 426] width 309 height 30
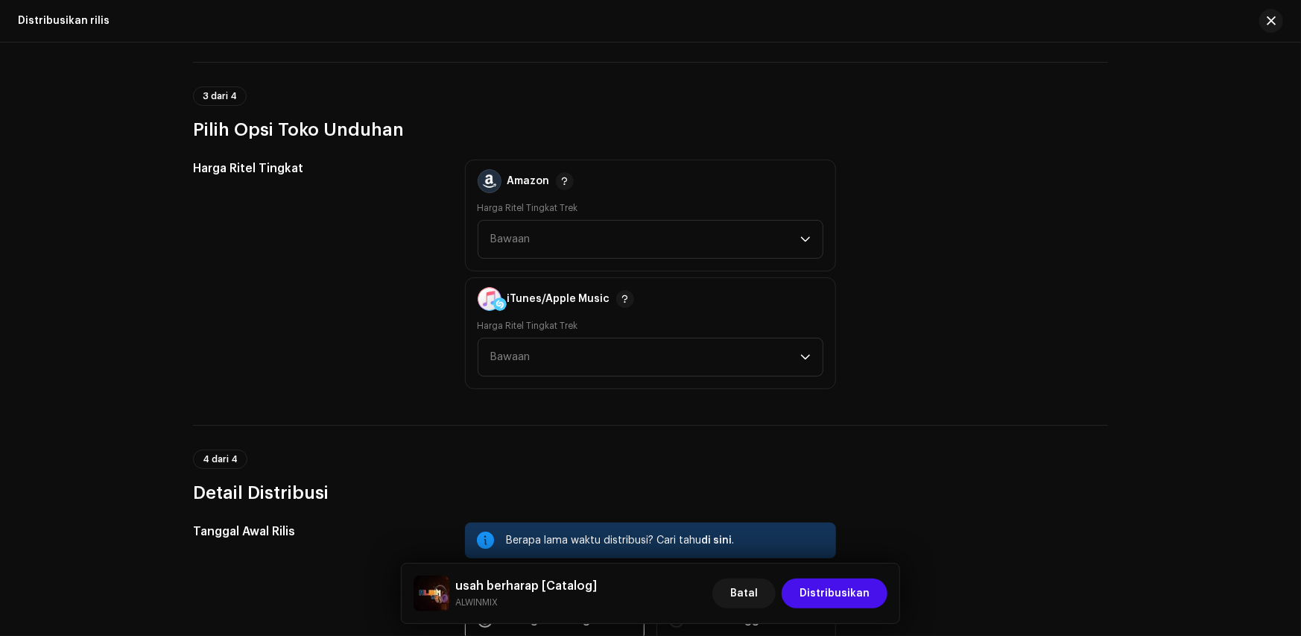
scroll to position [1863, 0]
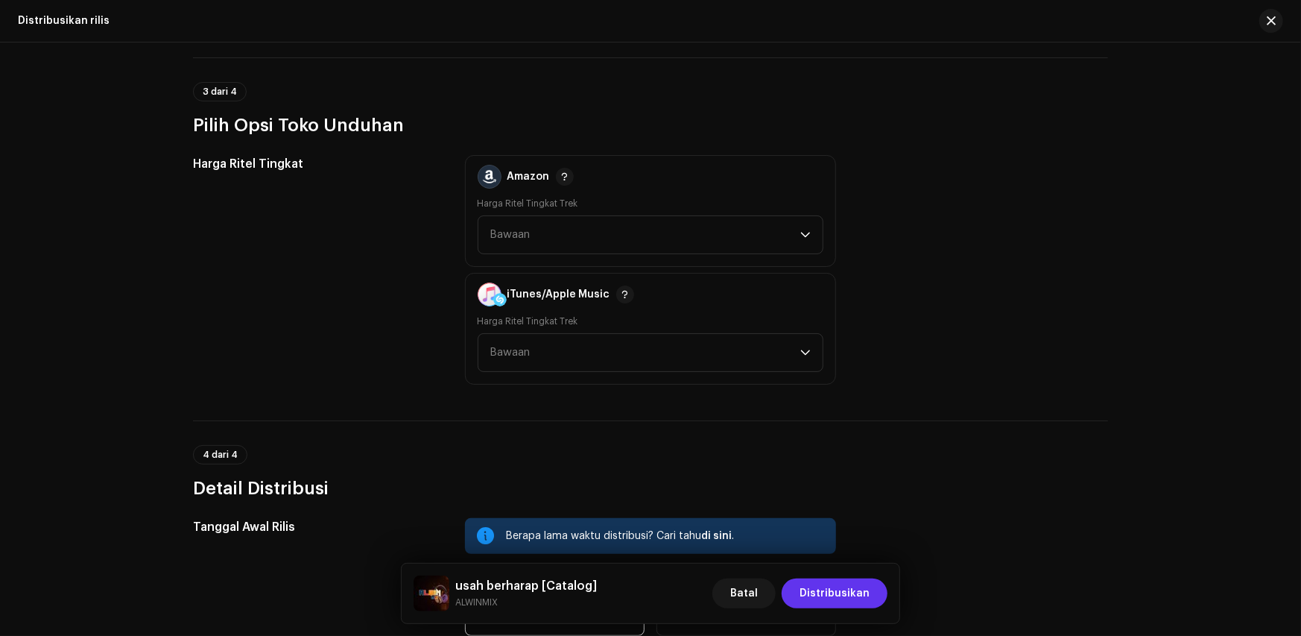
click at [832, 595] on span "Distribusikan" at bounding box center [835, 593] width 70 height 30
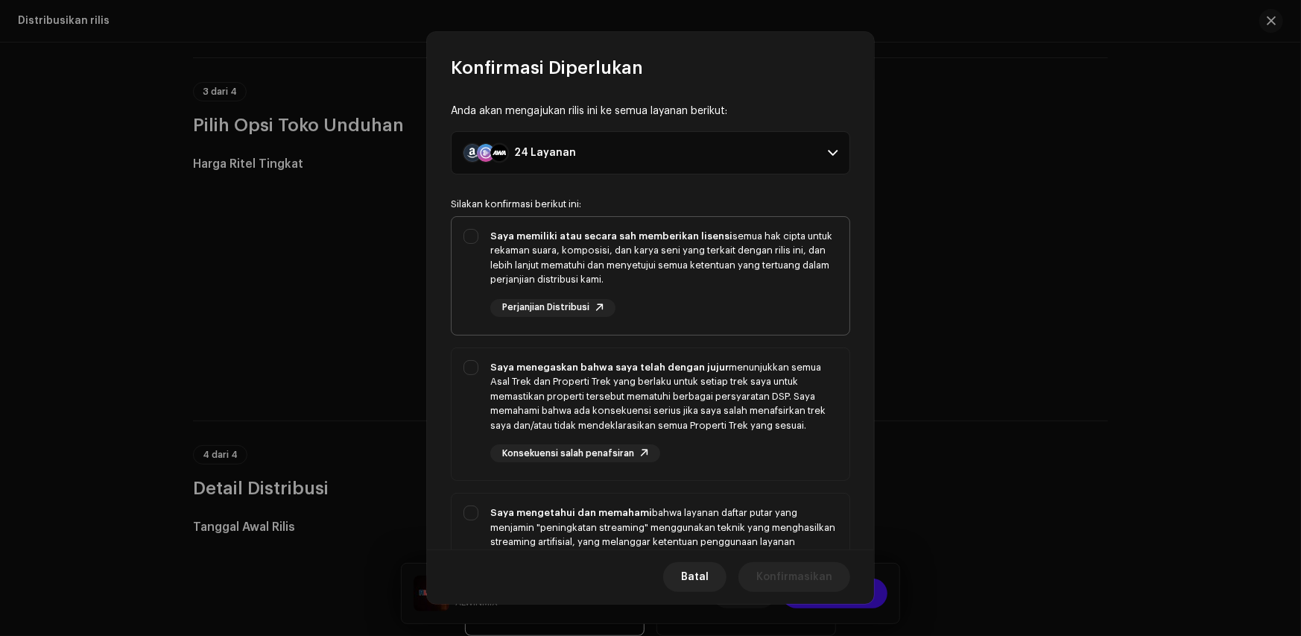
drag, startPoint x: 558, startPoint y: 256, endPoint x: 544, endPoint y: 326, distance: 71.5
click at [558, 256] on div "Saya memiliki atau secara sah memberikan lisensi semua hak cipta untuk rekaman …" at bounding box center [663, 258] width 347 height 58
checkbox input "true"
click at [537, 399] on div "Saya menegaskan bahwa saya telah dengan jujur menunjukkan semua Asal Trek dan P…" at bounding box center [663, 396] width 347 height 73
checkbox input "true"
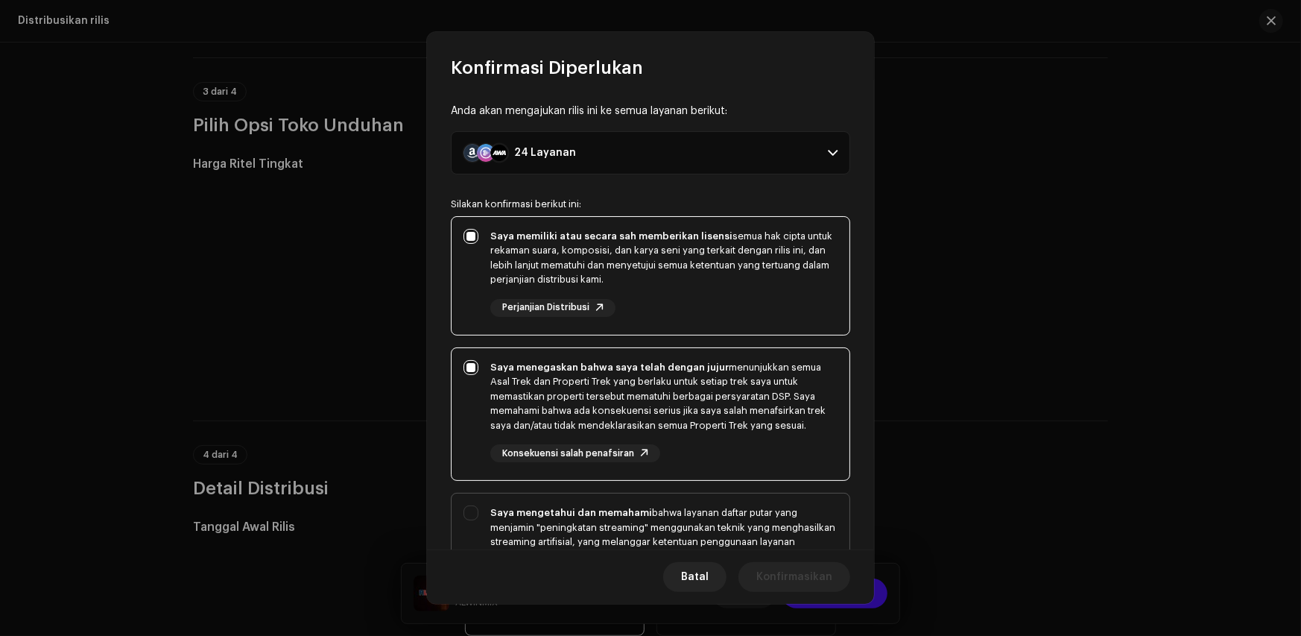
click at [551, 494] on div "Saya mengetahui dan memahami bahwa layanan daftar putar yang menjamin "peningka…" at bounding box center [651, 561] width 398 height 136
checkbox input "true"
click at [821, 580] on span "Konfirmasikan" at bounding box center [794, 577] width 76 height 30
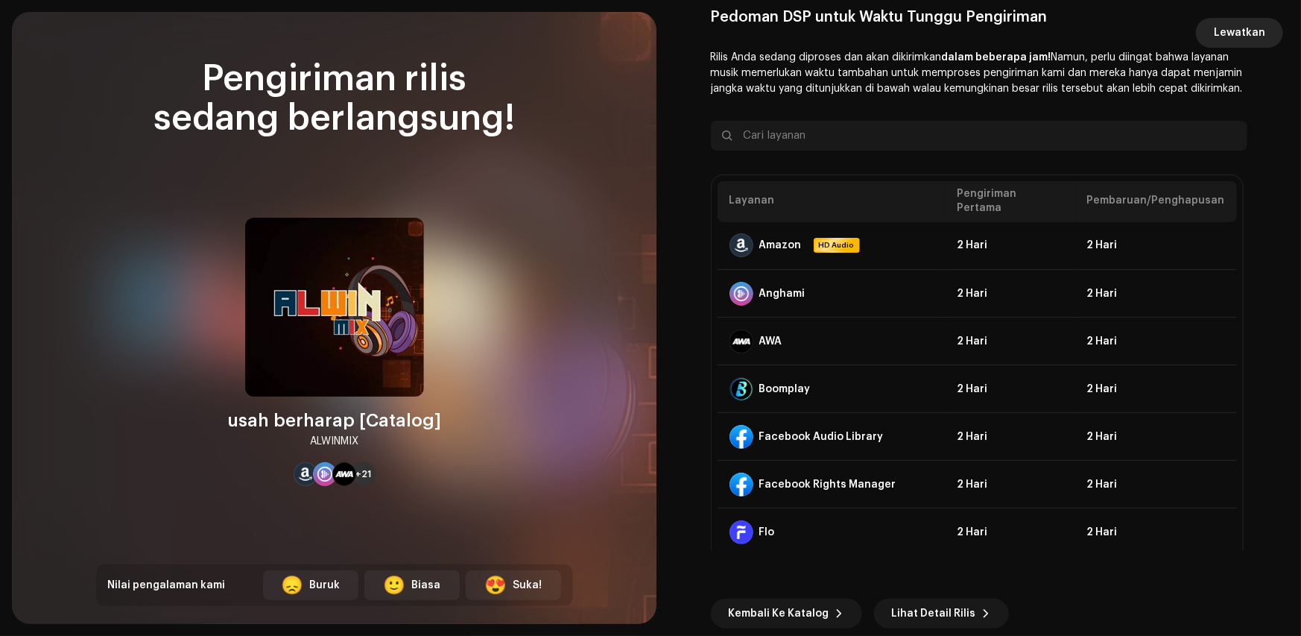
click at [1208, 25] on button "Lewatkan" at bounding box center [1239, 33] width 87 height 30
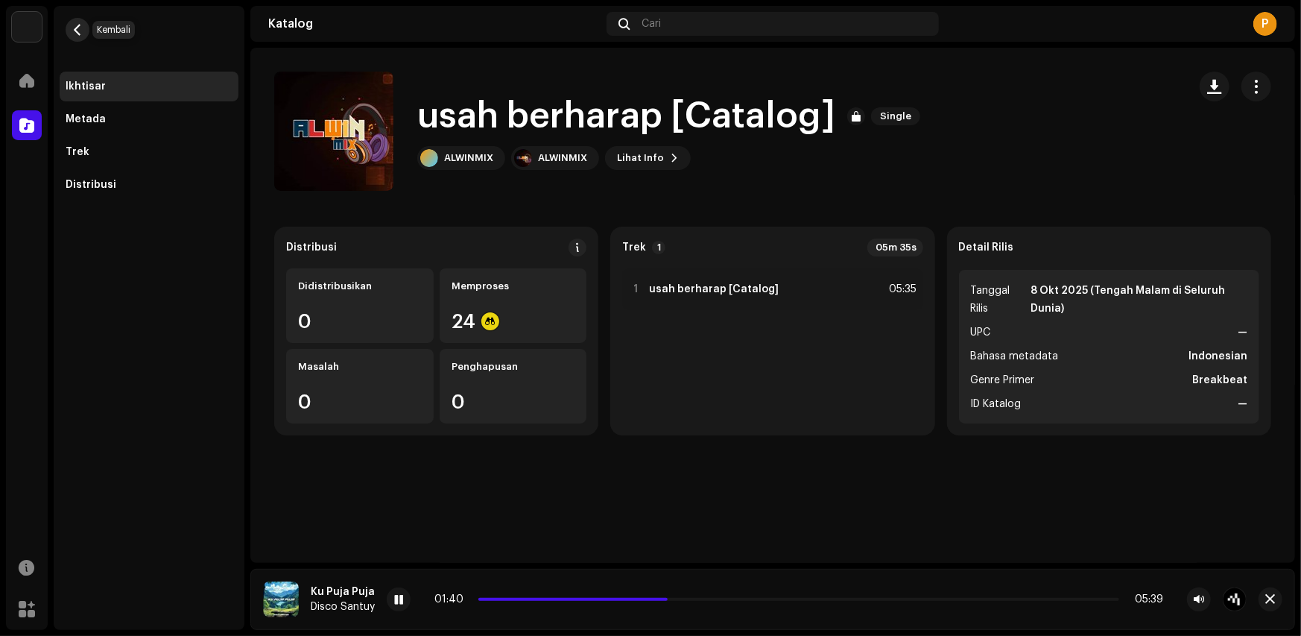
click at [75, 33] on span "button" at bounding box center [77, 30] width 11 height 12
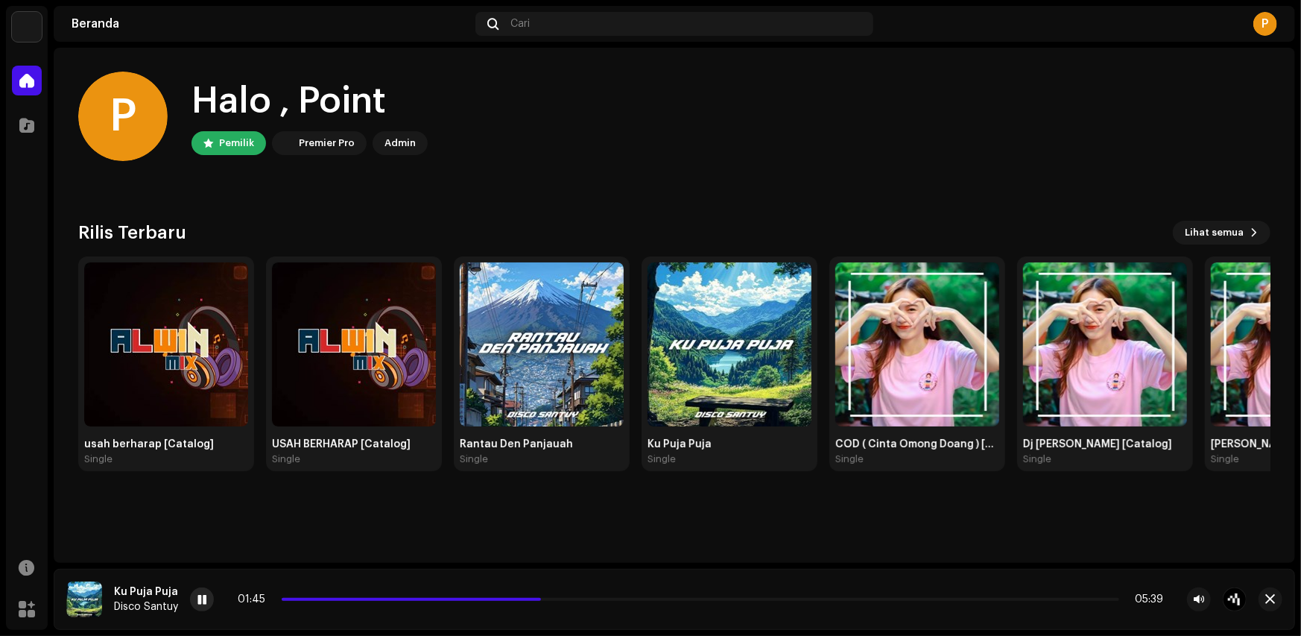
click at [194, 605] on div at bounding box center [202, 599] width 24 height 24
click at [16, 119] on div at bounding box center [27, 125] width 30 height 30
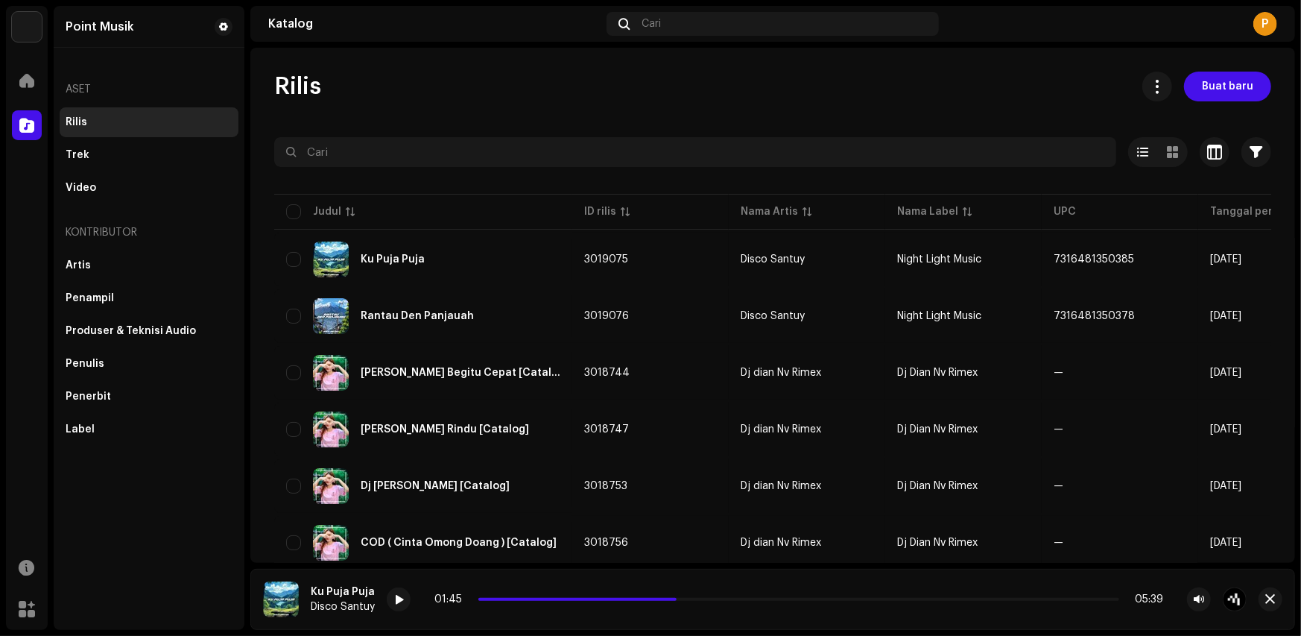
click at [87, 118] on div "Rilis" at bounding box center [149, 122] width 167 height 12
click at [31, 75] on span at bounding box center [26, 81] width 15 height 12
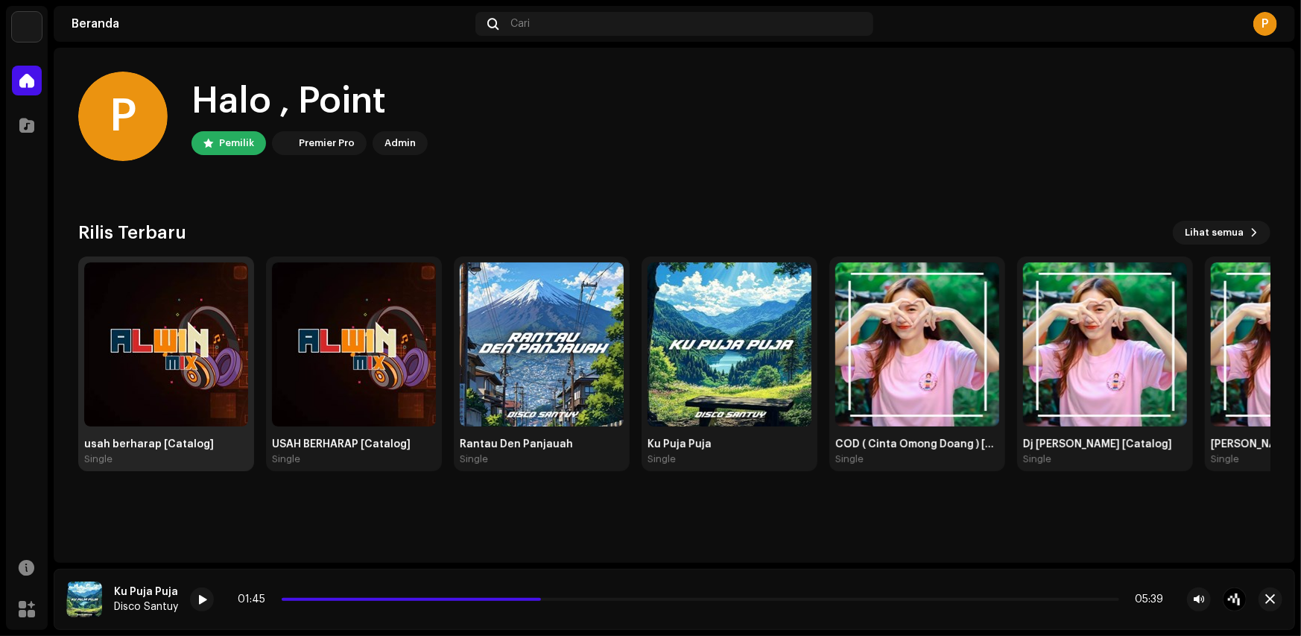
click at [163, 426] on img at bounding box center [166, 344] width 164 height 164
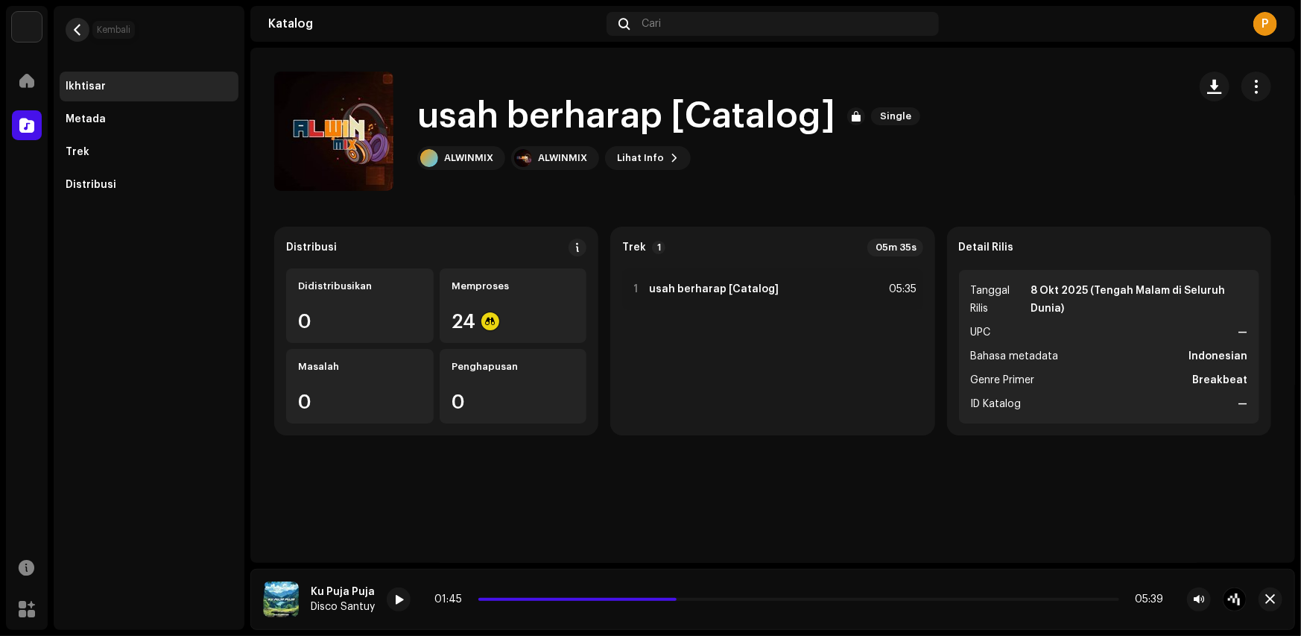
click at [82, 39] on button "button" at bounding box center [78, 30] width 24 height 24
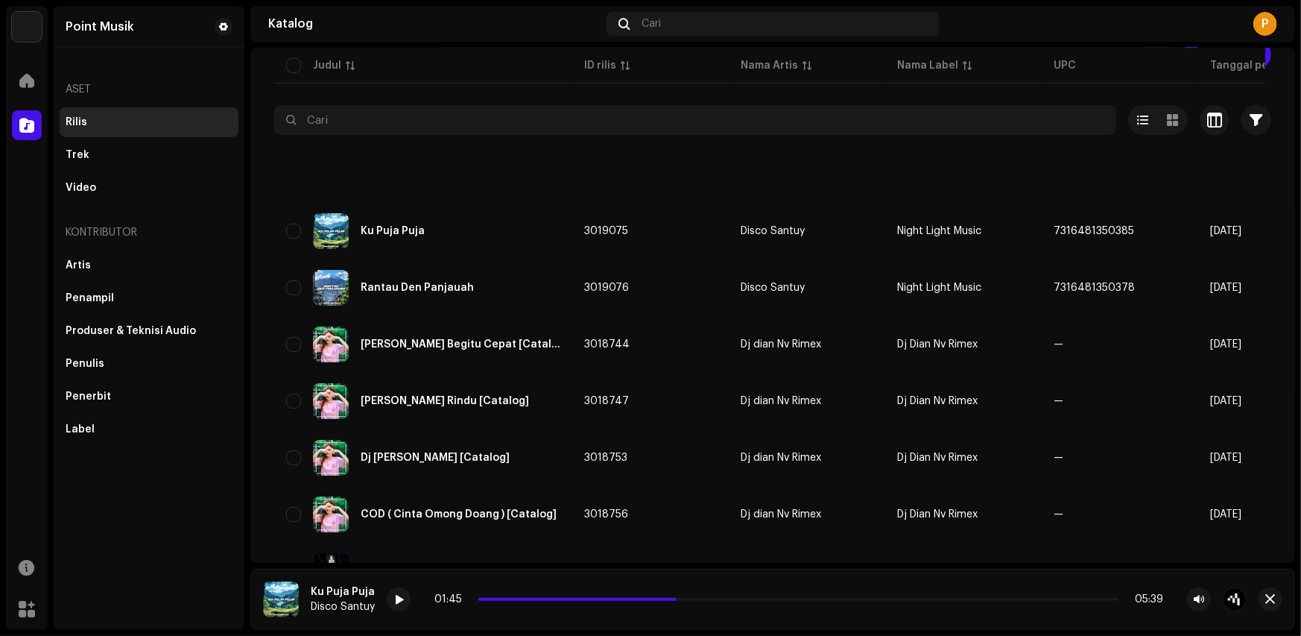
scroll to position [22, 0]
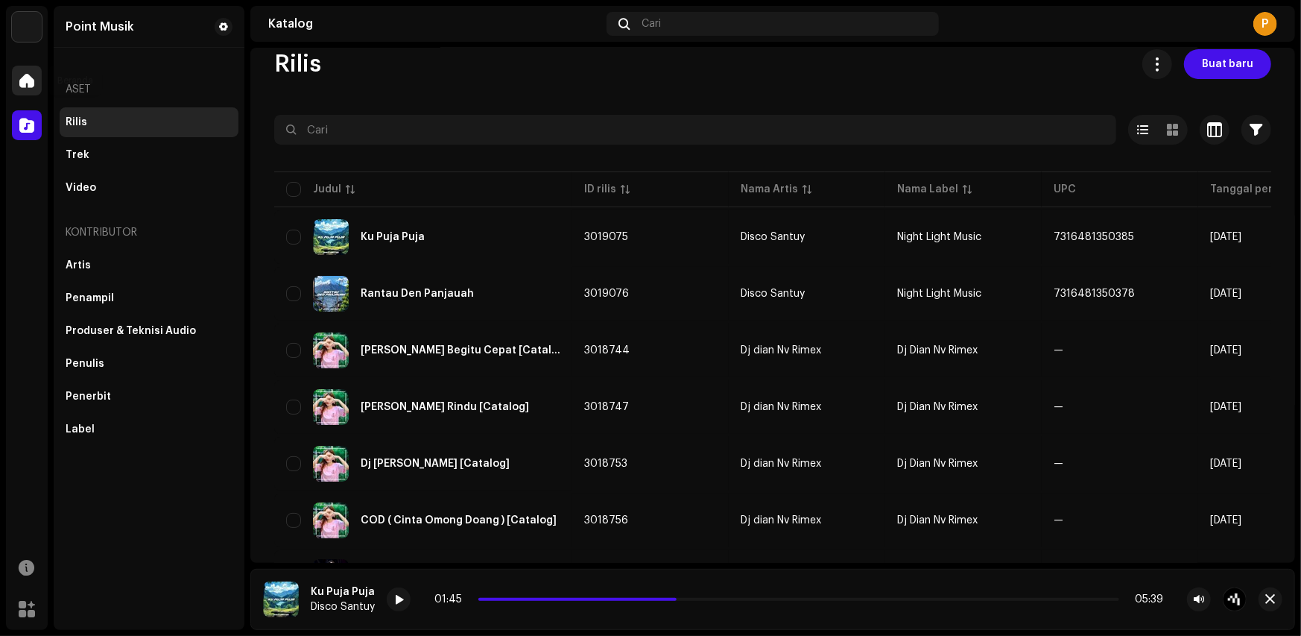
click at [37, 84] on div at bounding box center [27, 81] width 30 height 30
